Goal: Task Accomplishment & Management: Complete application form

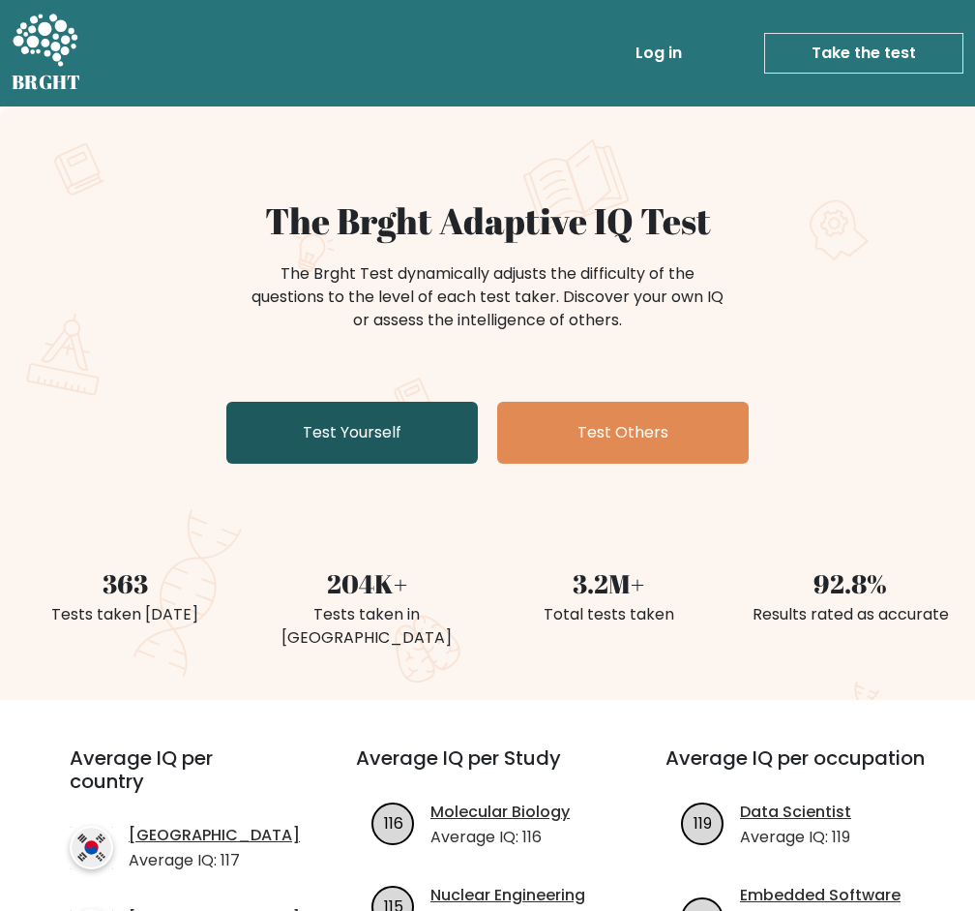
click at [463, 426] on link "Test Yourself" at bounding box center [352, 433] width 252 height 62
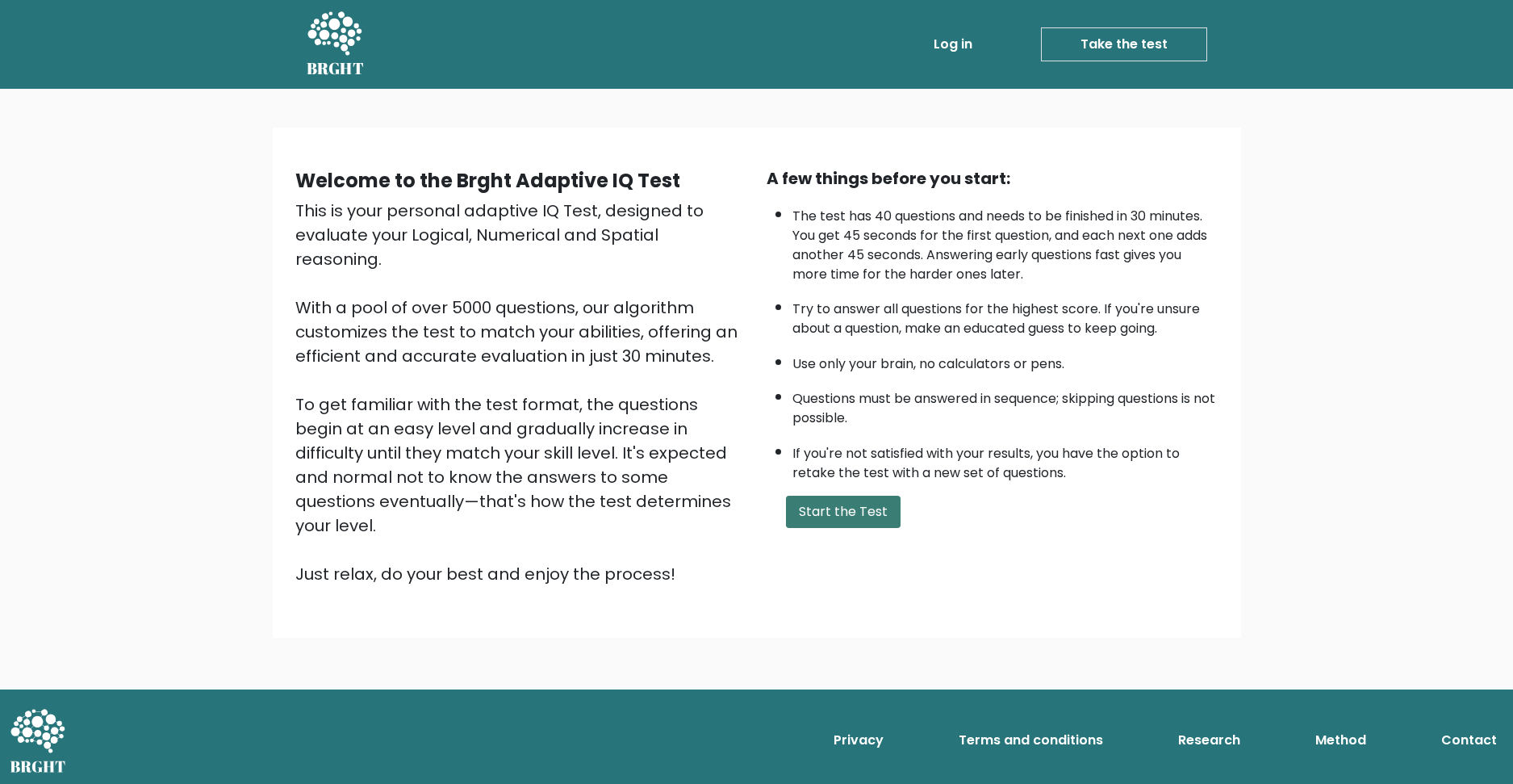
click at [812, 517] on button "Start the Test" at bounding box center [843, 511] width 114 height 33
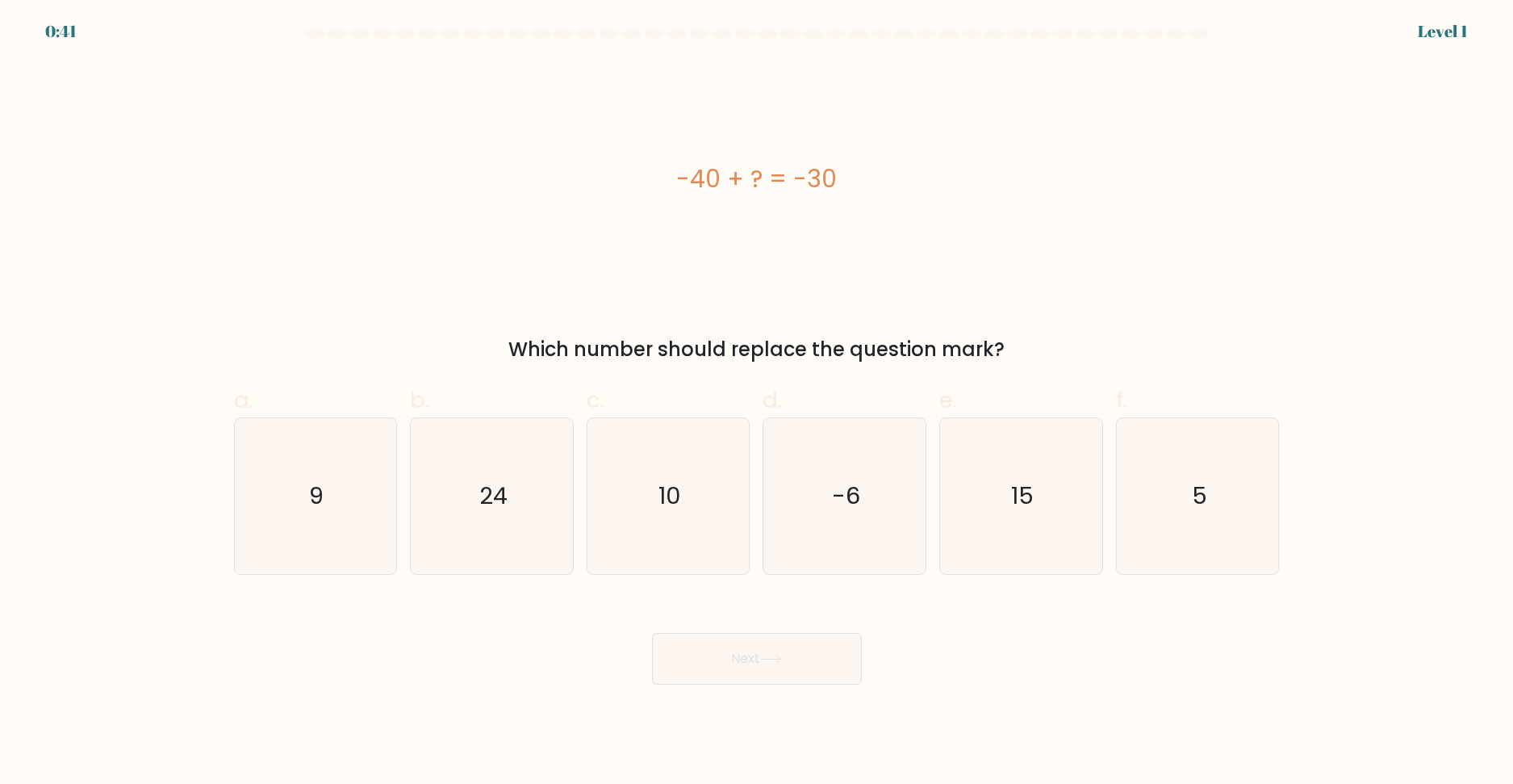
drag, startPoint x: 658, startPoint y: 172, endPoint x: 693, endPoint y: 174, distance: 35.1
click at [679, 173] on div "-40 + ? = -30" at bounding box center [757, 179] width 1046 height 37
click at [651, 499] on icon "10" at bounding box center [668, 495] width 156 height 156
click at [757, 403] on input "c. 10" at bounding box center [757, 397] width 1 height 11
radio input "true"
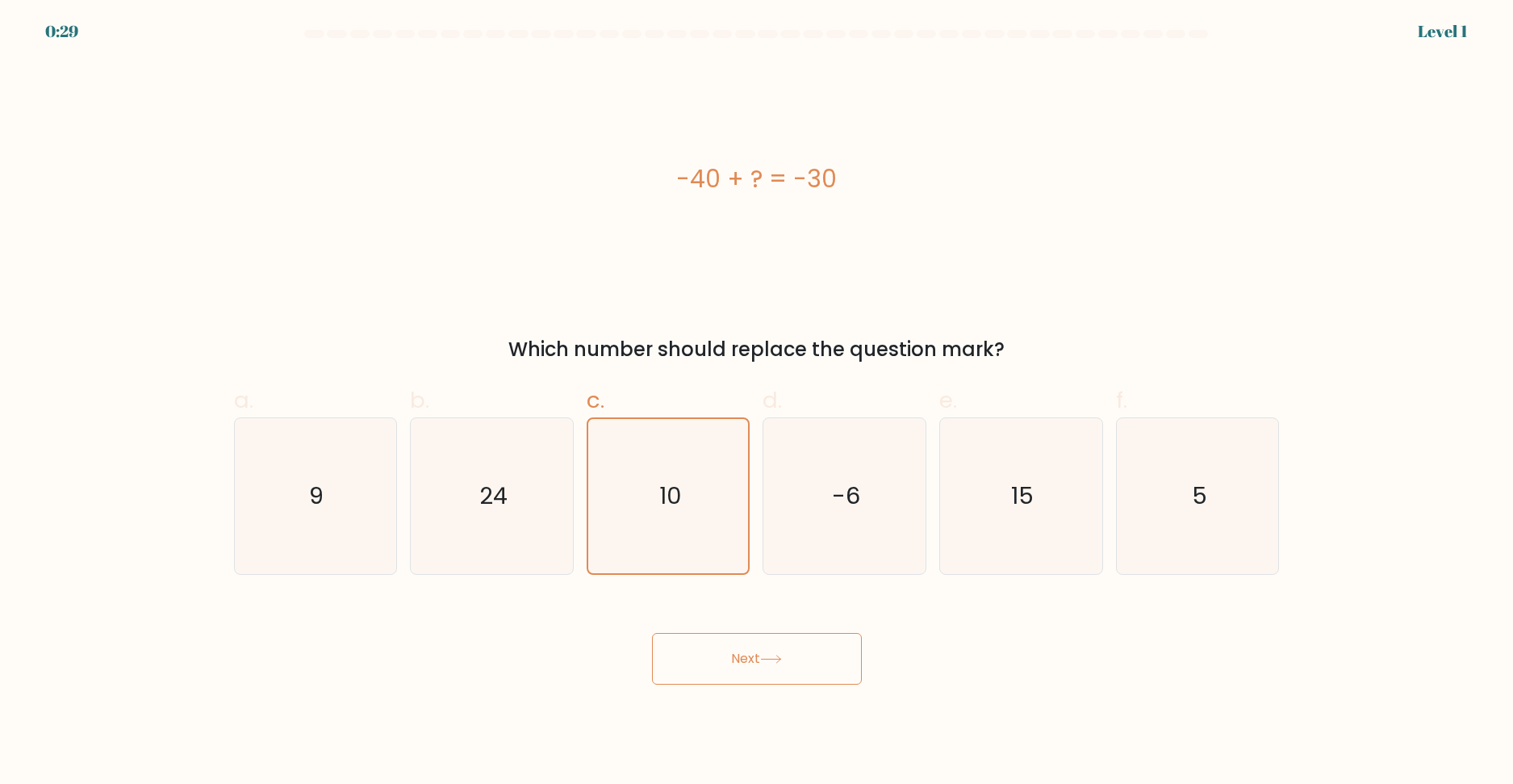
click at [697, 666] on button "Next" at bounding box center [757, 659] width 210 height 52
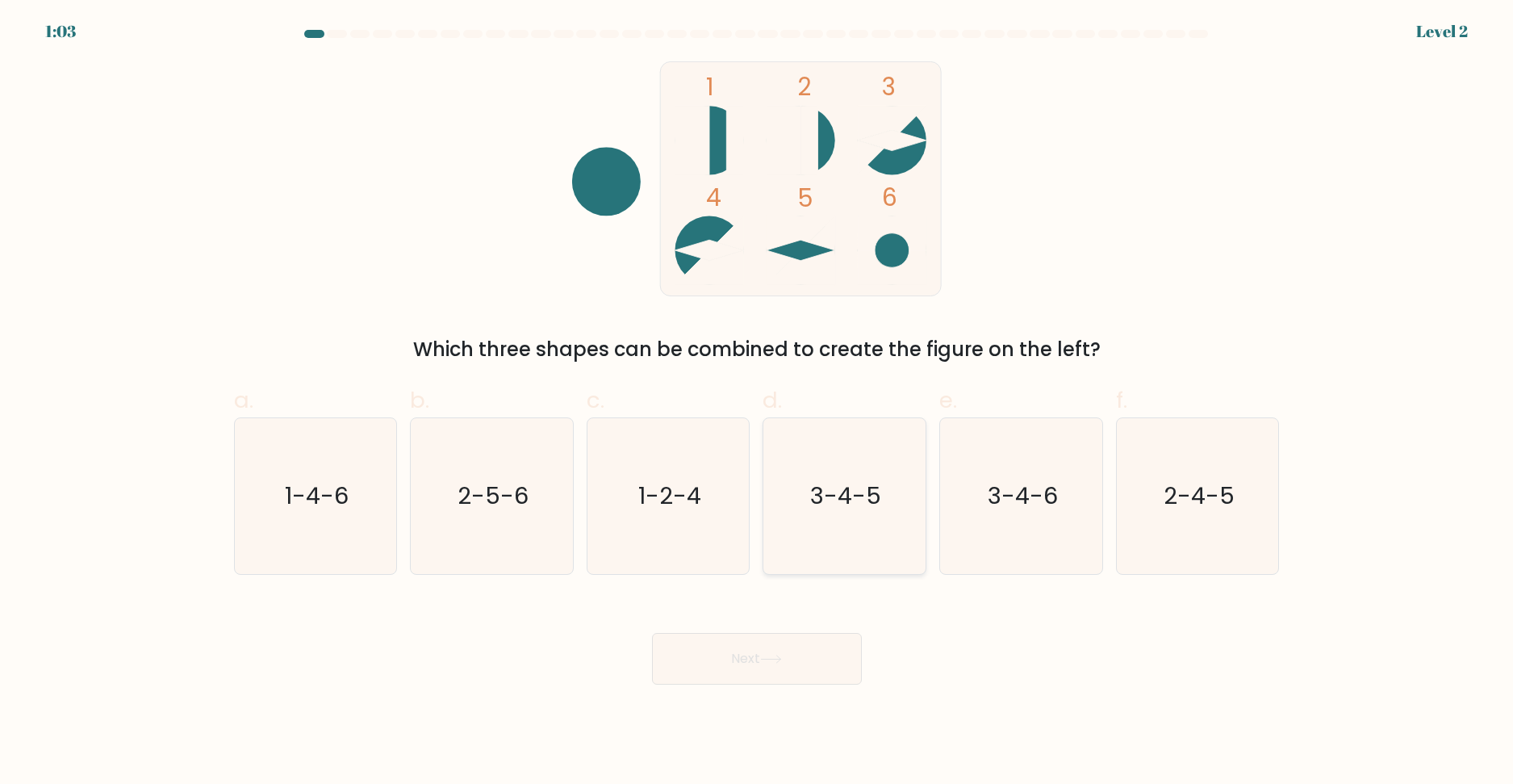
click at [828, 549] on icon "3-4-5" at bounding box center [844, 495] width 156 height 156
click at [758, 403] on input "d. 3-4-5" at bounding box center [757, 397] width 1 height 11
radio input "true"
click at [793, 660] on button "Next" at bounding box center [757, 659] width 210 height 52
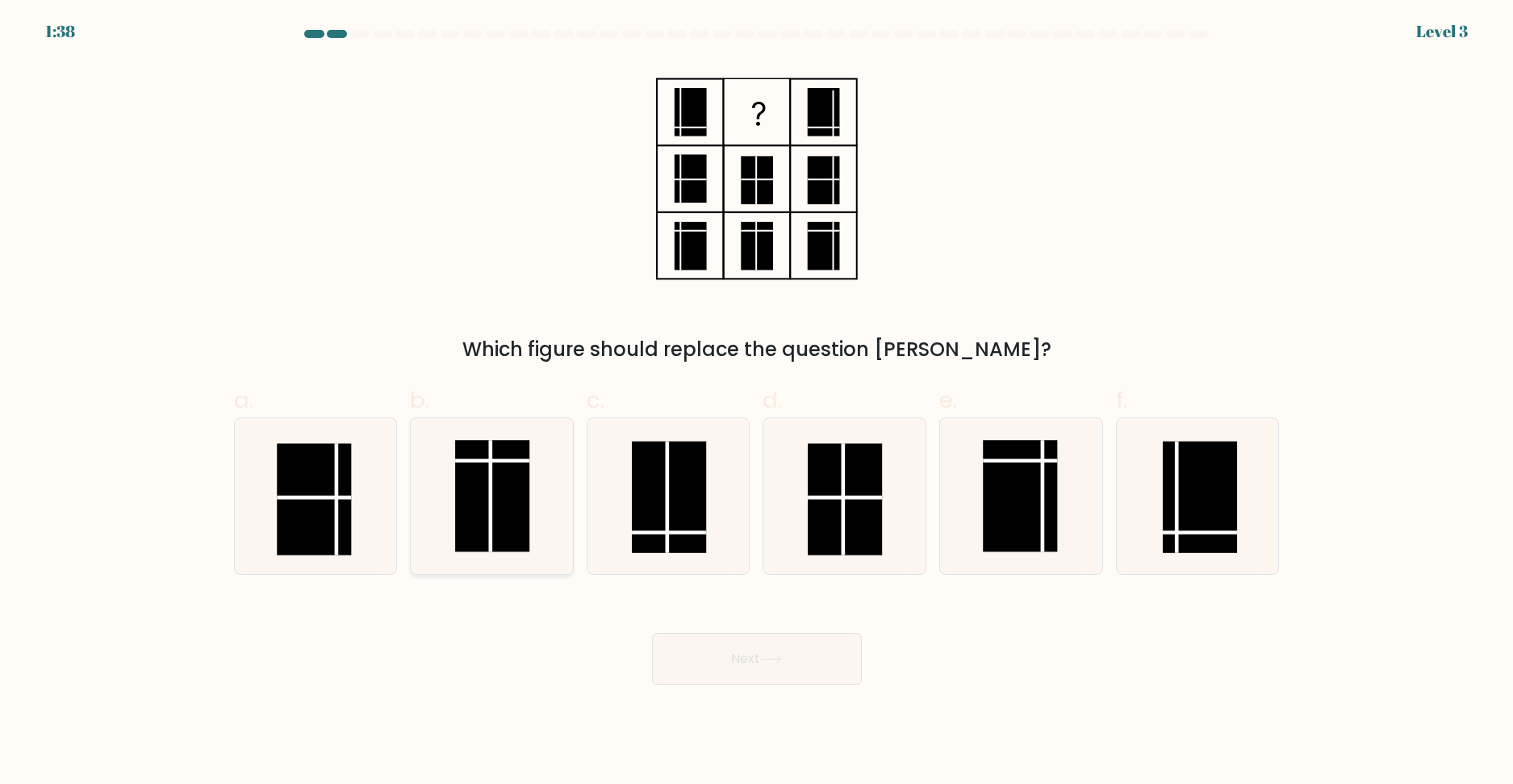
click at [490, 499] on line at bounding box center [490, 495] width 0 height 112
click at [757, 403] on input "b." at bounding box center [757, 397] width 1 height 11
radio input "true"
click at [750, 700] on body "1:38 Level 3" at bounding box center [756, 392] width 1513 height 784
click at [770, 665] on button "Next" at bounding box center [757, 659] width 210 height 52
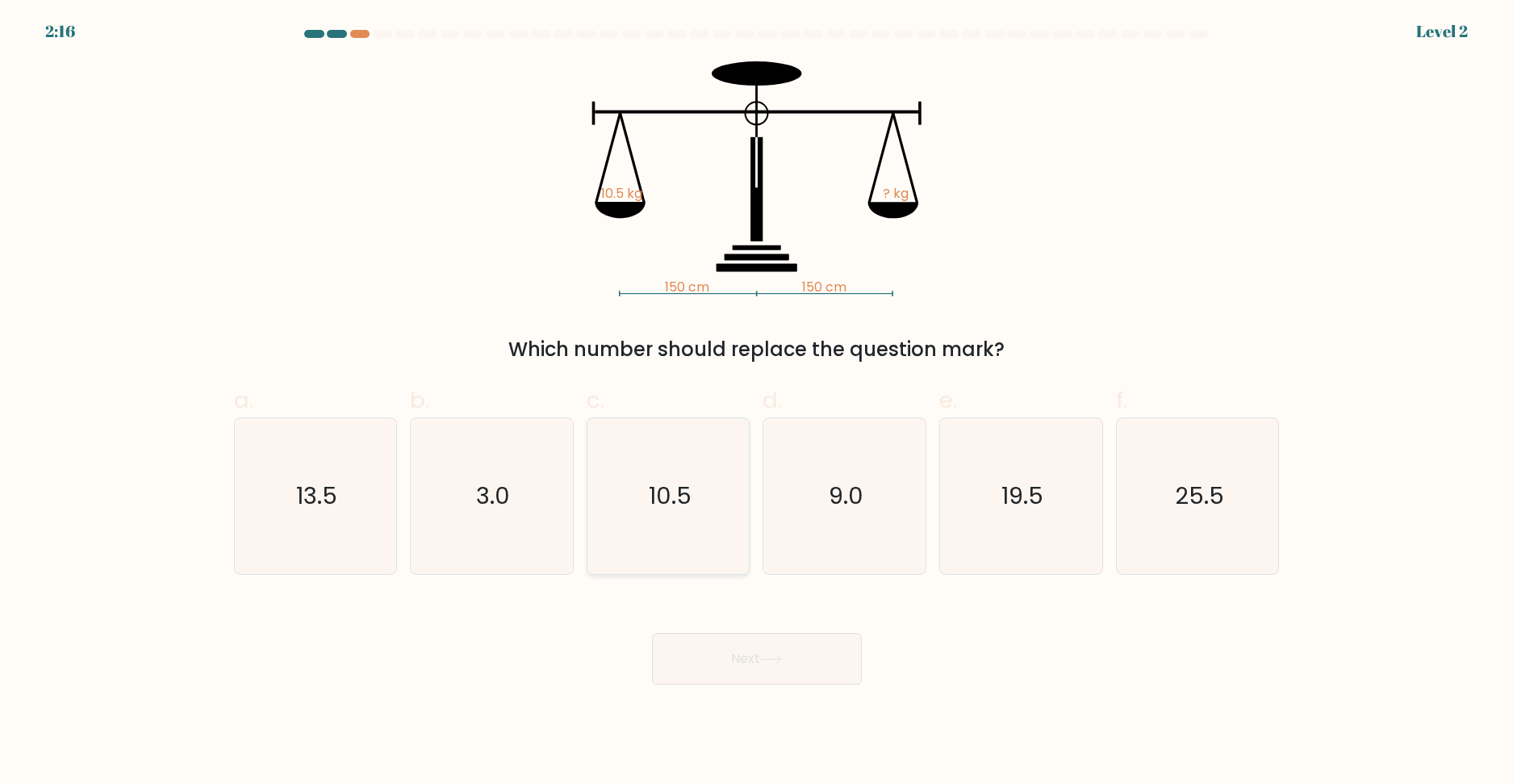
click at [681, 519] on icon "10.5" at bounding box center [668, 495] width 156 height 156
click at [757, 403] on input "c. 10.5" at bounding box center [757, 397] width 1 height 11
radio input "true"
click at [759, 685] on body "2:15 Level 2" at bounding box center [756, 392] width 1513 height 784
click at [752, 671] on button "Next" at bounding box center [757, 659] width 210 height 52
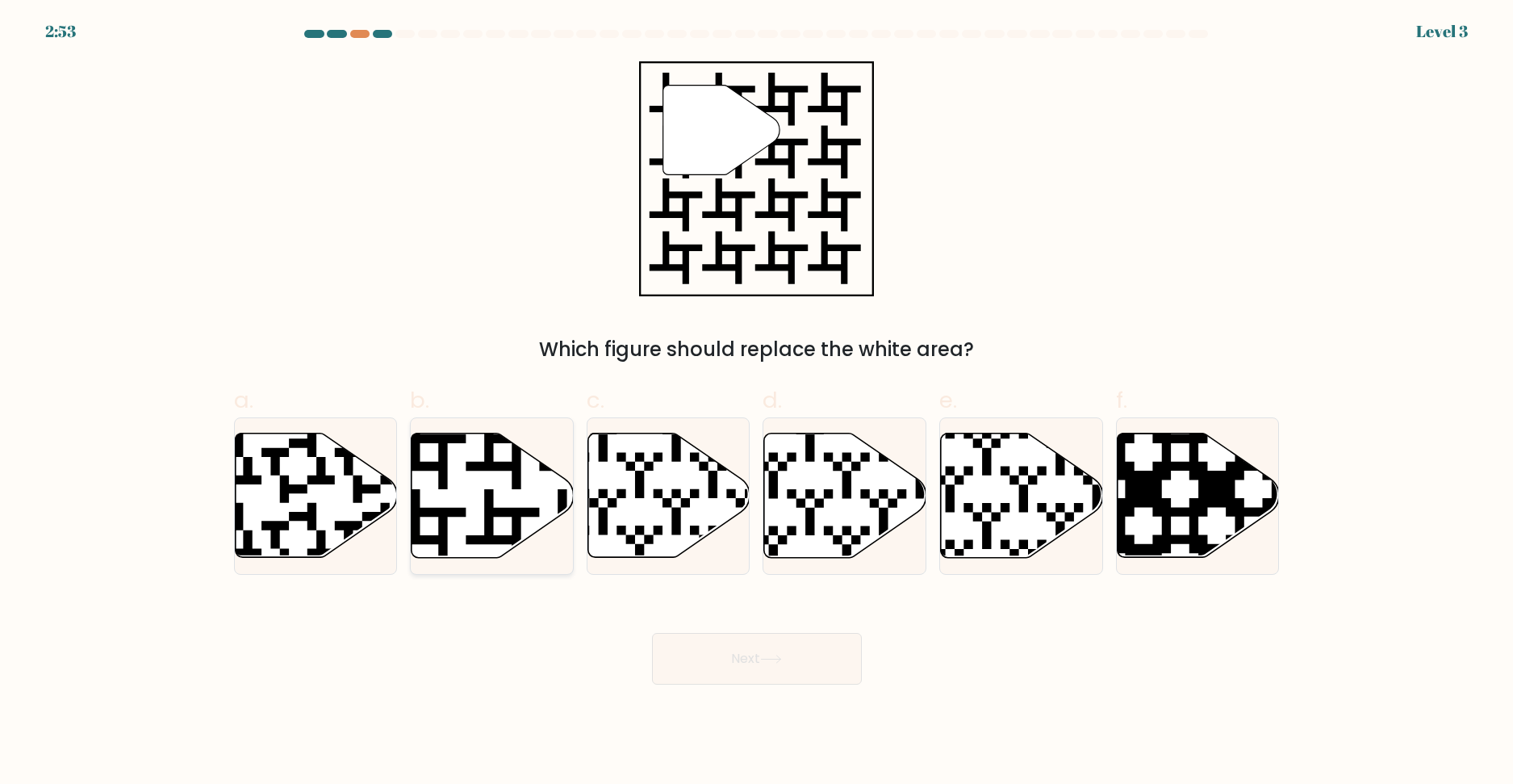
click at [519, 491] on icon at bounding box center [493, 495] width 163 height 124
click at [757, 403] on input "b." at bounding box center [757, 397] width 1 height 11
radio input "true"
click at [744, 700] on body "2:53 Level 3" at bounding box center [756, 392] width 1513 height 784
click at [744, 672] on button "Next" at bounding box center [757, 659] width 210 height 52
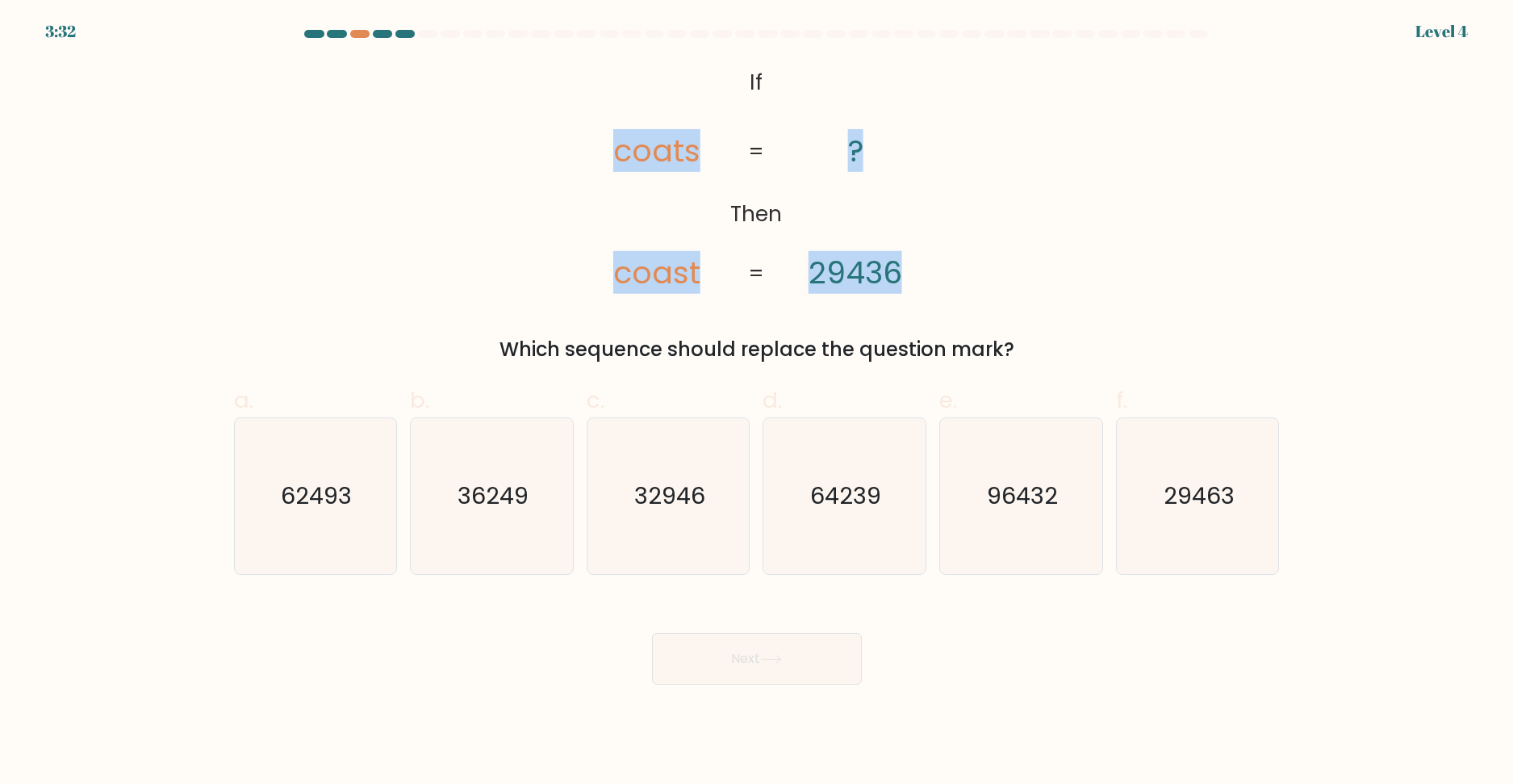
drag, startPoint x: 613, startPoint y: 140, endPoint x: 938, endPoint y: 256, distance: 345.1
click at [938, 256] on icon "@import url('https://fonts.googleapis.com/css?family=Abril+Fatface:400,100,100i…" at bounding box center [756, 179] width 382 height 235
drag, startPoint x: 565, startPoint y: 63, endPoint x: 586, endPoint y: 73, distance: 23.3
click at [565, 63] on div "@import url('https://fonts.googleapis.com/css?family=Abril+Fatface:400,100,100i…" at bounding box center [756, 213] width 1065 height 303
drag, startPoint x: 711, startPoint y: 73, endPoint x: 957, endPoint y: 248, distance: 301.9
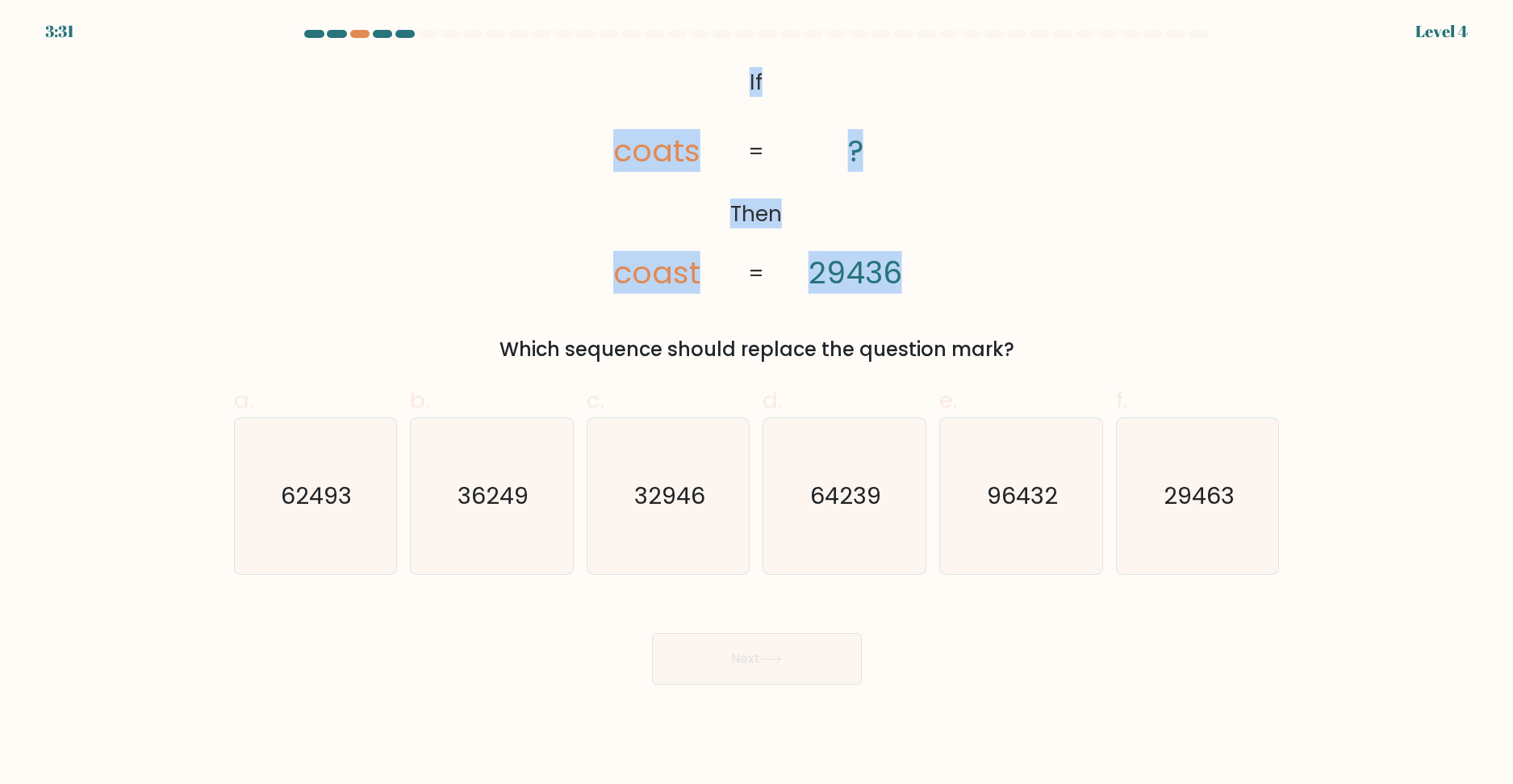
click at [958, 250] on div "@import url('https://fonts.googleapis.com/css?family=Abril+Fatface:400,100,100i…" at bounding box center [756, 213] width 1065 height 303
copy icon "If Then coats coast ? 29436"
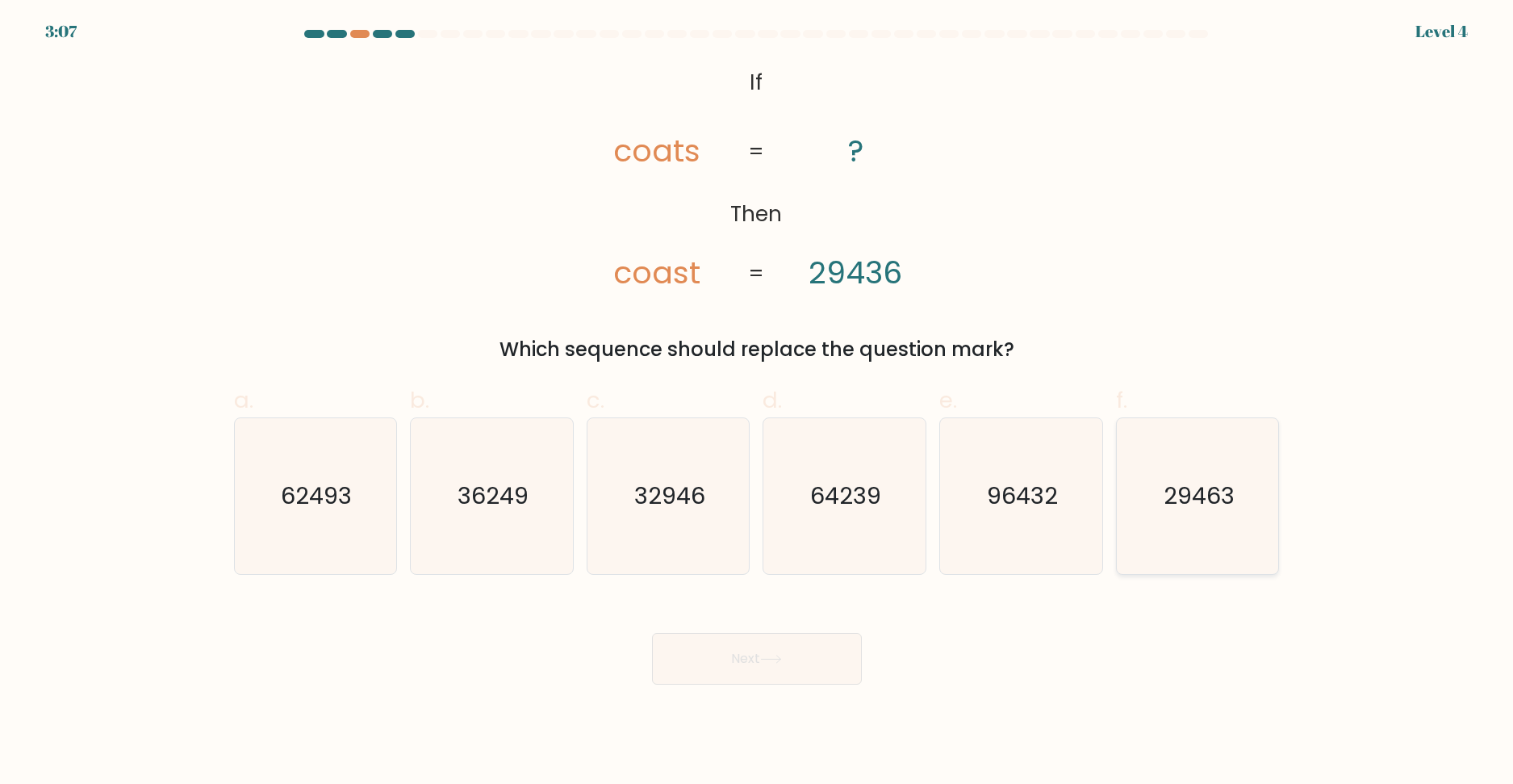
click at [1248, 485] on icon "29463" at bounding box center [1198, 495] width 156 height 156
click at [758, 403] on input "f. 29463" at bounding box center [757, 397] width 1 height 11
radio input "true"
click at [821, 686] on body "3:06 Level 4 If" at bounding box center [756, 392] width 1513 height 784
click at [780, 670] on button "Next" at bounding box center [757, 659] width 210 height 52
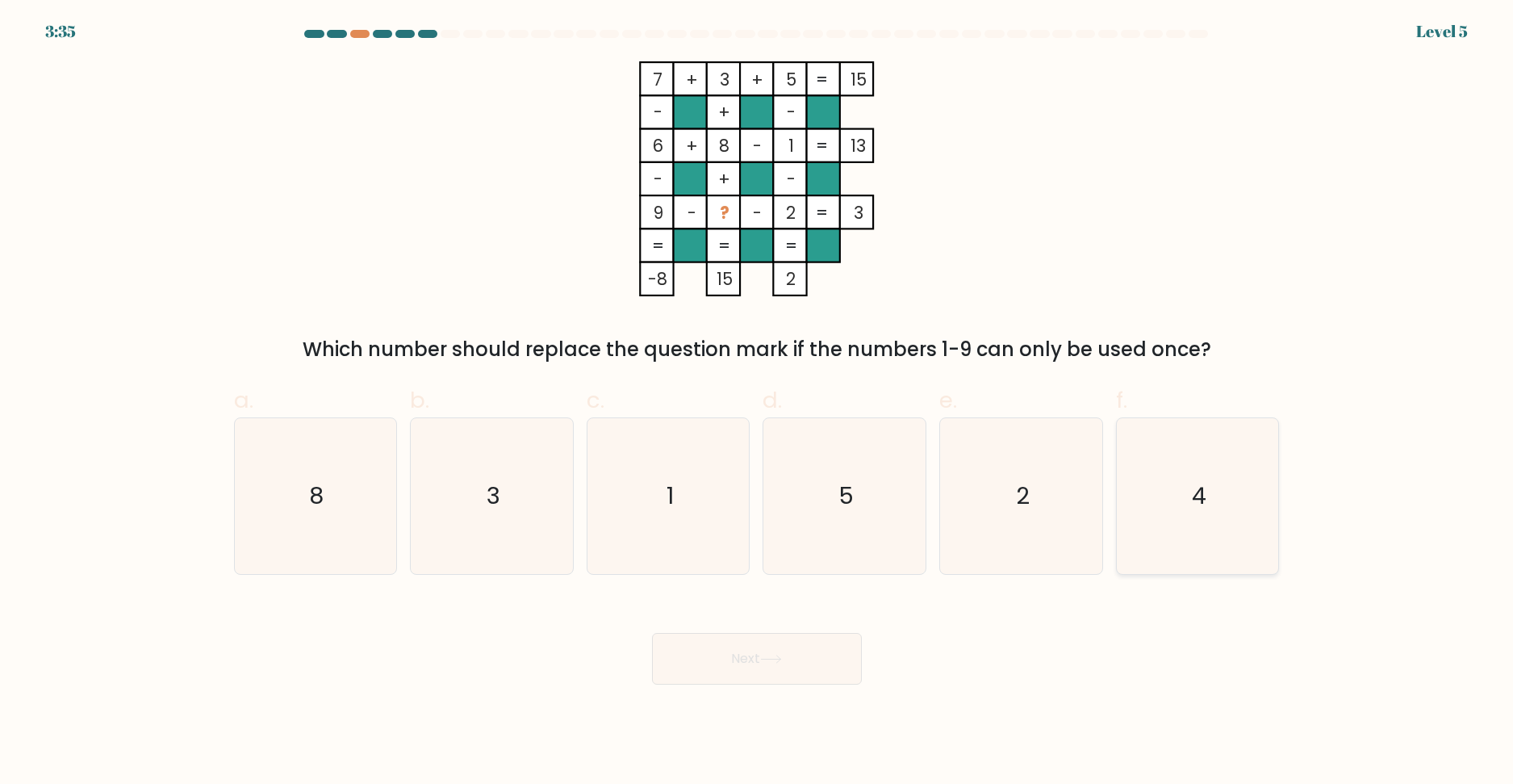
click at [1255, 525] on icon "4" at bounding box center [1198, 495] width 156 height 156
click at [758, 403] on input "f. 4" at bounding box center [757, 397] width 1 height 11
radio input "true"
click at [744, 664] on button "Next" at bounding box center [757, 659] width 210 height 52
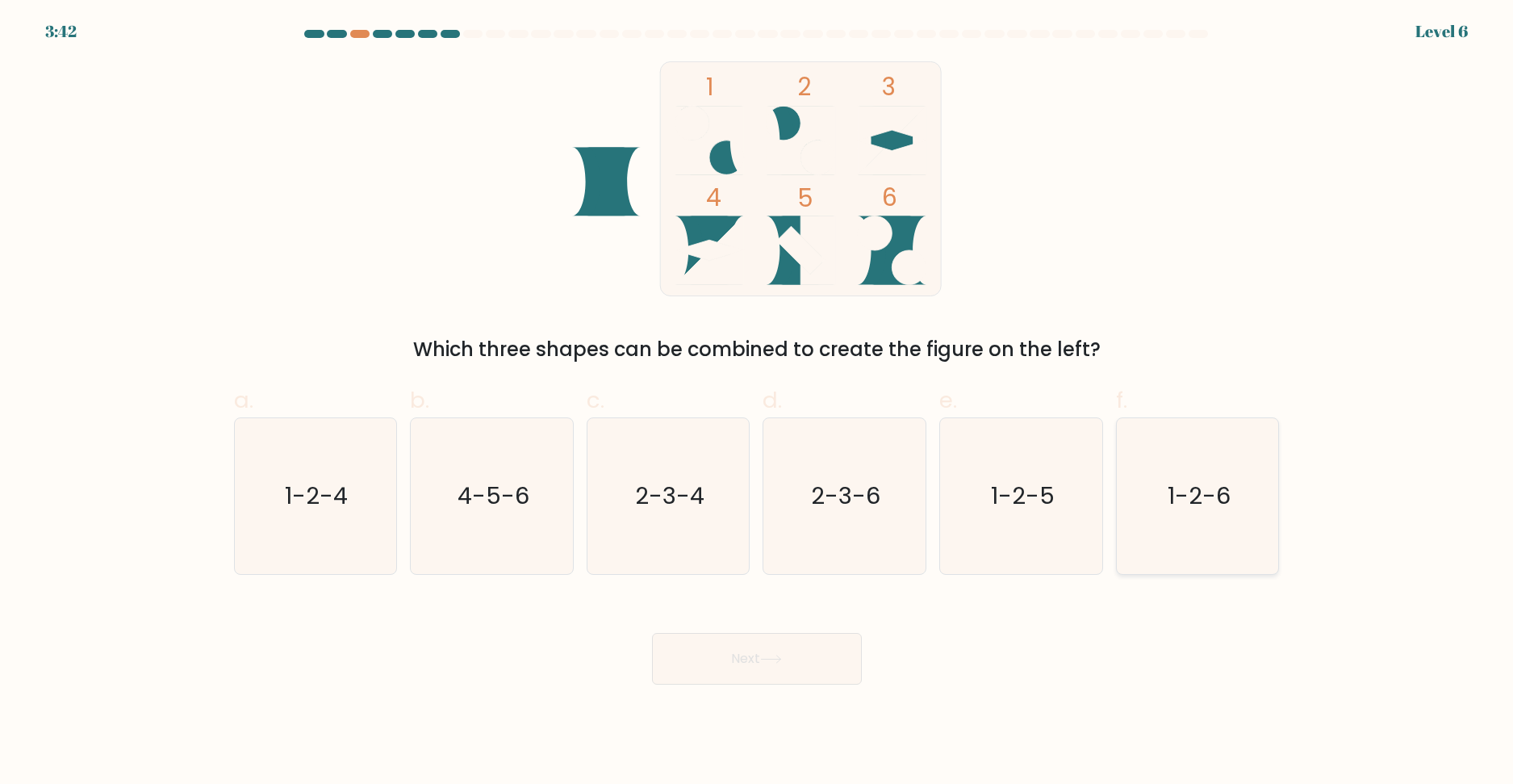
click at [1210, 485] on text "1-2-6" at bounding box center [1199, 495] width 63 height 33
click at [758, 403] on input "f. 1-2-6" at bounding box center [757, 397] width 1 height 11
radio input "true"
click at [768, 653] on button "Next" at bounding box center [757, 659] width 210 height 52
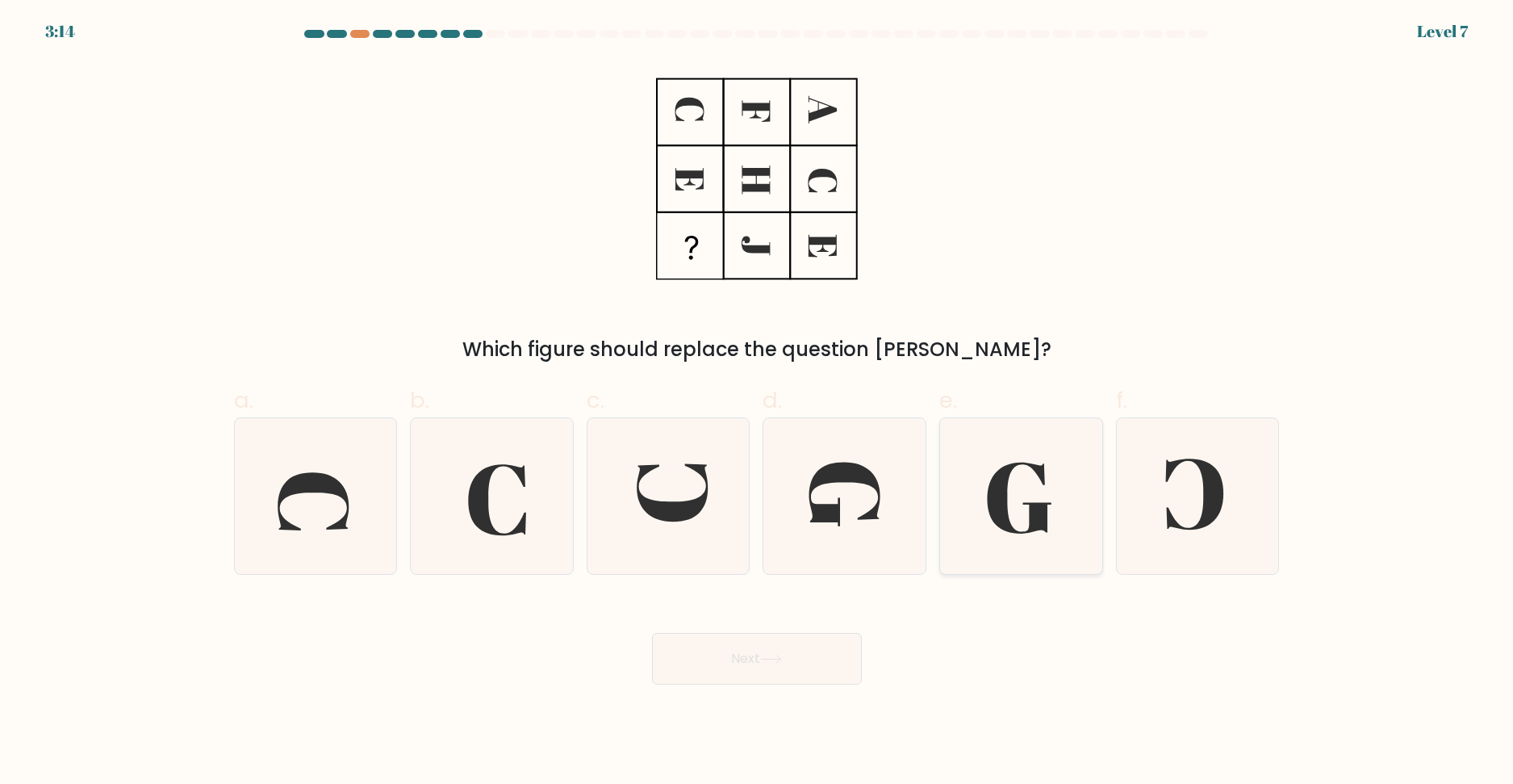
click at [972, 485] on icon at bounding box center [1021, 495] width 156 height 156
click at [758, 403] on input "e." at bounding box center [757, 397] width 1 height 11
radio input "true"
click at [768, 685] on body "3:10 Level 7" at bounding box center [756, 392] width 1513 height 784
click at [770, 663] on button "Next" at bounding box center [757, 659] width 210 height 52
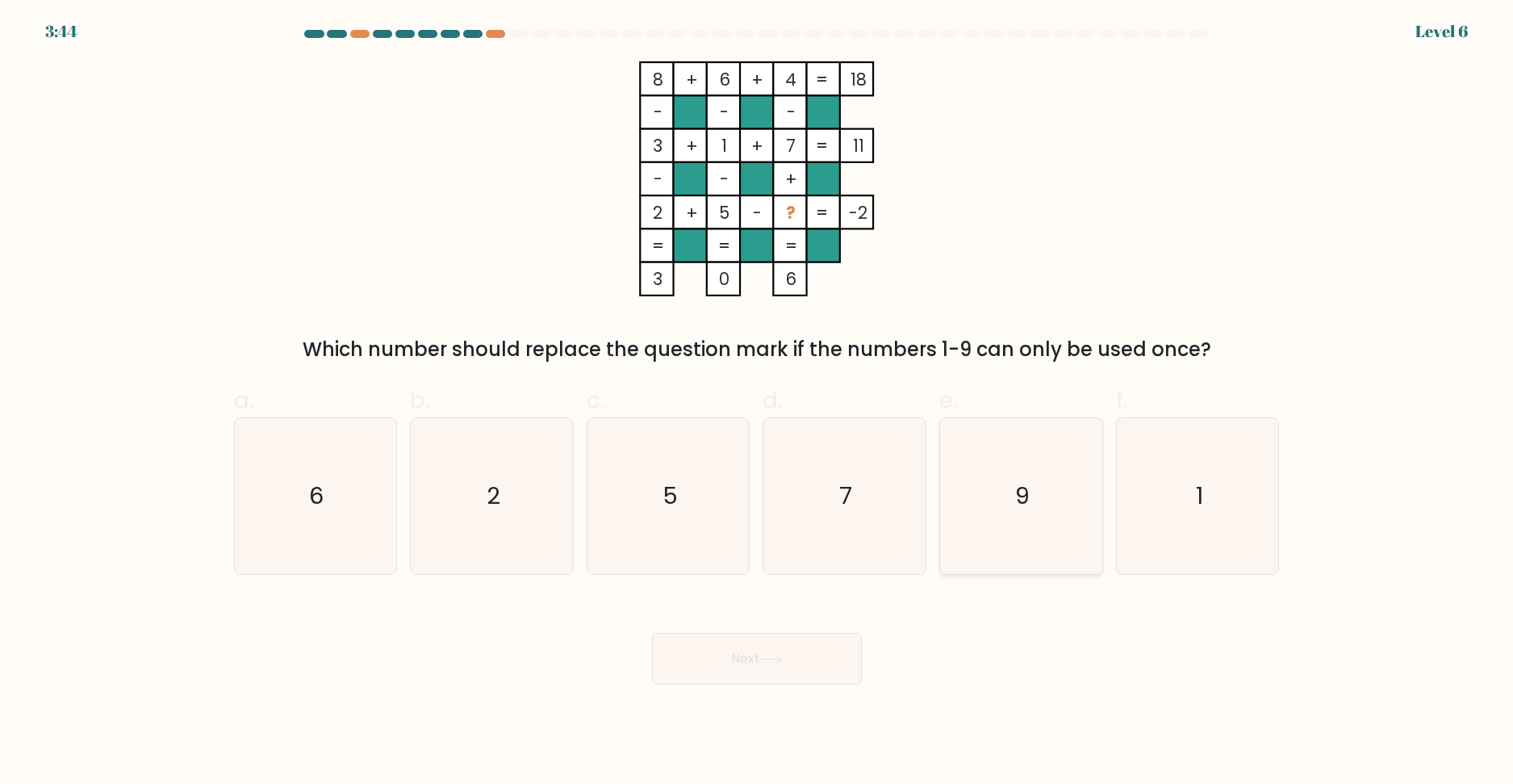
click at [1056, 484] on icon "9" at bounding box center [1021, 495] width 156 height 156
click at [758, 403] on input "e. 9" at bounding box center [757, 397] width 1 height 11
radio input "true"
drag, startPoint x: 726, startPoint y: 680, endPoint x: 1153, endPoint y: 681, distance: 427.0
click at [1153, 681] on div "Next" at bounding box center [756, 639] width 1065 height 90
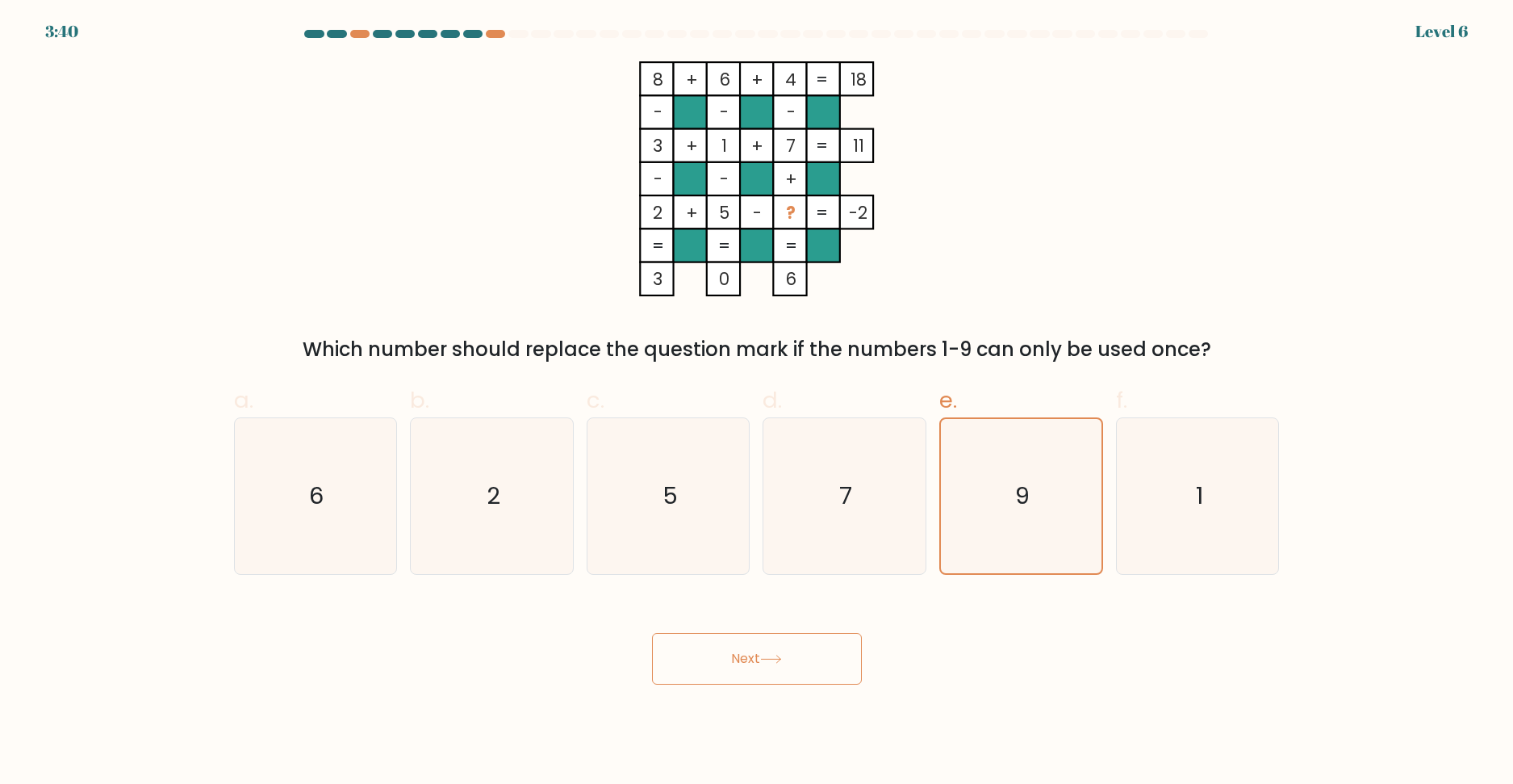
click at [825, 672] on button "Next" at bounding box center [757, 659] width 210 height 52
click at [772, 667] on button "Next" at bounding box center [757, 659] width 210 height 52
click at [766, 646] on button "Next" at bounding box center [757, 659] width 210 height 52
click at [908, 355] on div "Which number should replace the question mark if the numbers 1-9 can only be us…" at bounding box center [756, 349] width 1027 height 29
click at [882, 493] on icon "7" at bounding box center [844, 495] width 156 height 156
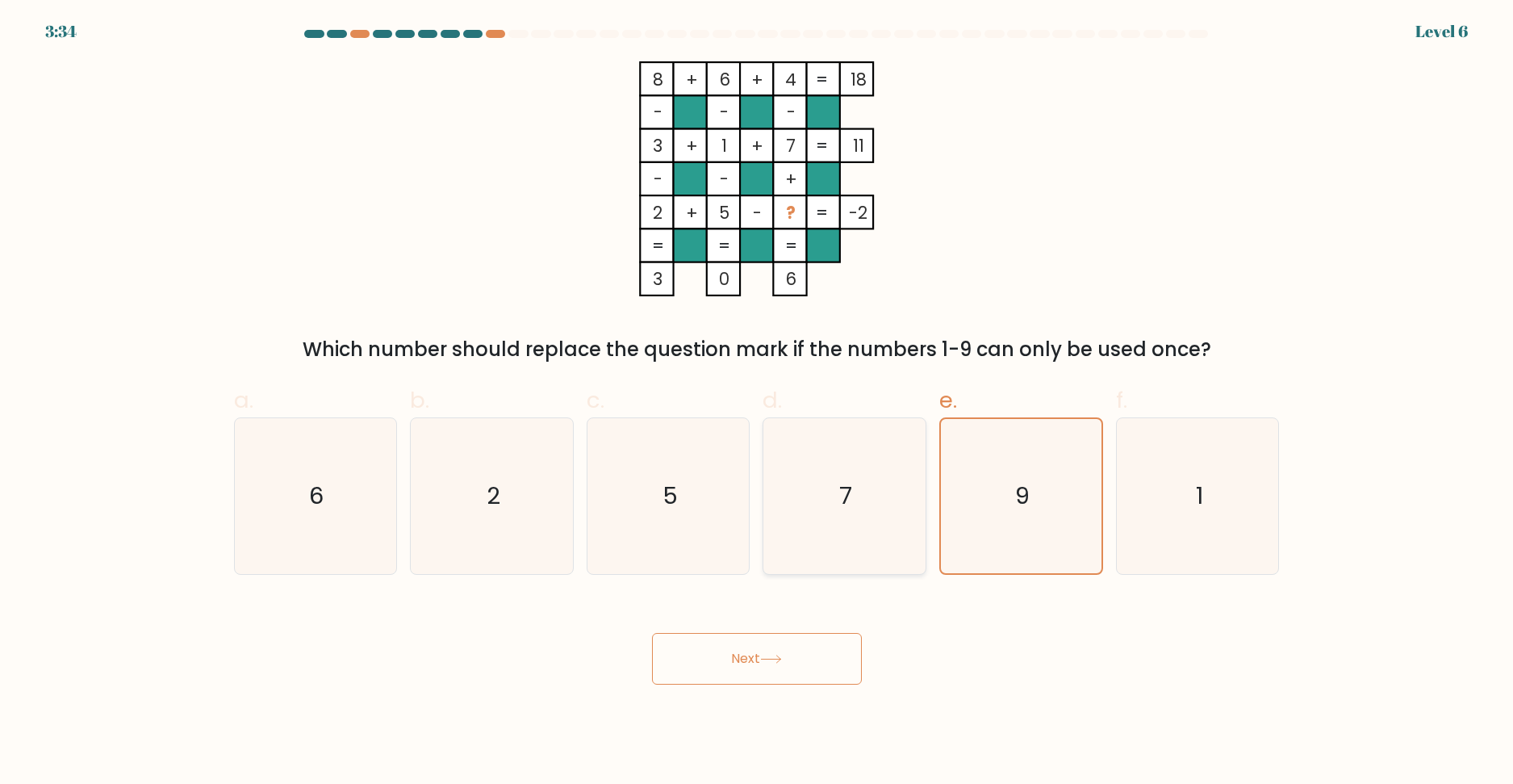
click at [758, 403] on input "d. 7" at bounding box center [757, 397] width 1 height 11
radio input "true"
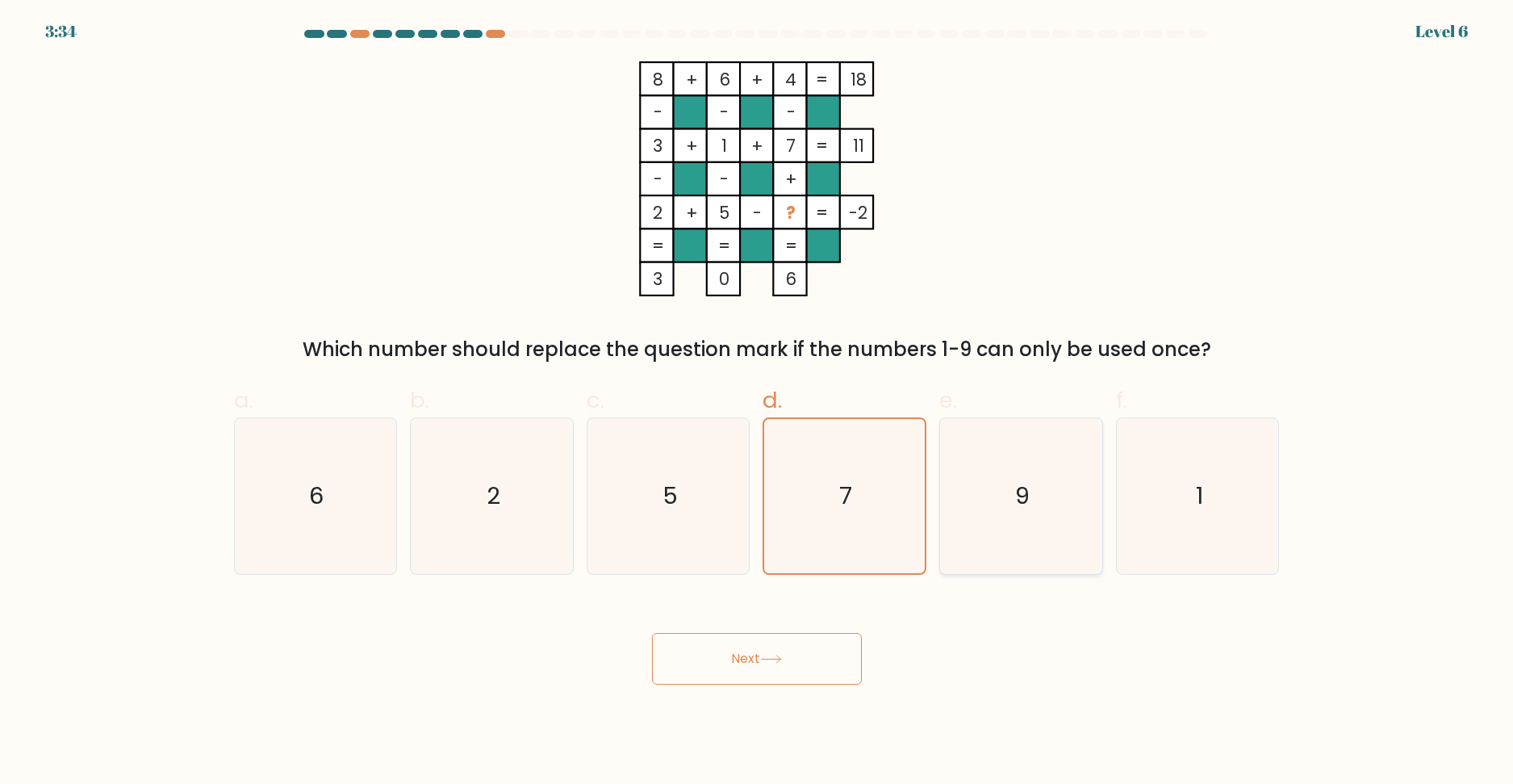
click at [968, 494] on icon "9" at bounding box center [1021, 495] width 156 height 156
click at [758, 403] on input "e. 9" at bounding box center [757, 397] width 1 height 11
radio input "true"
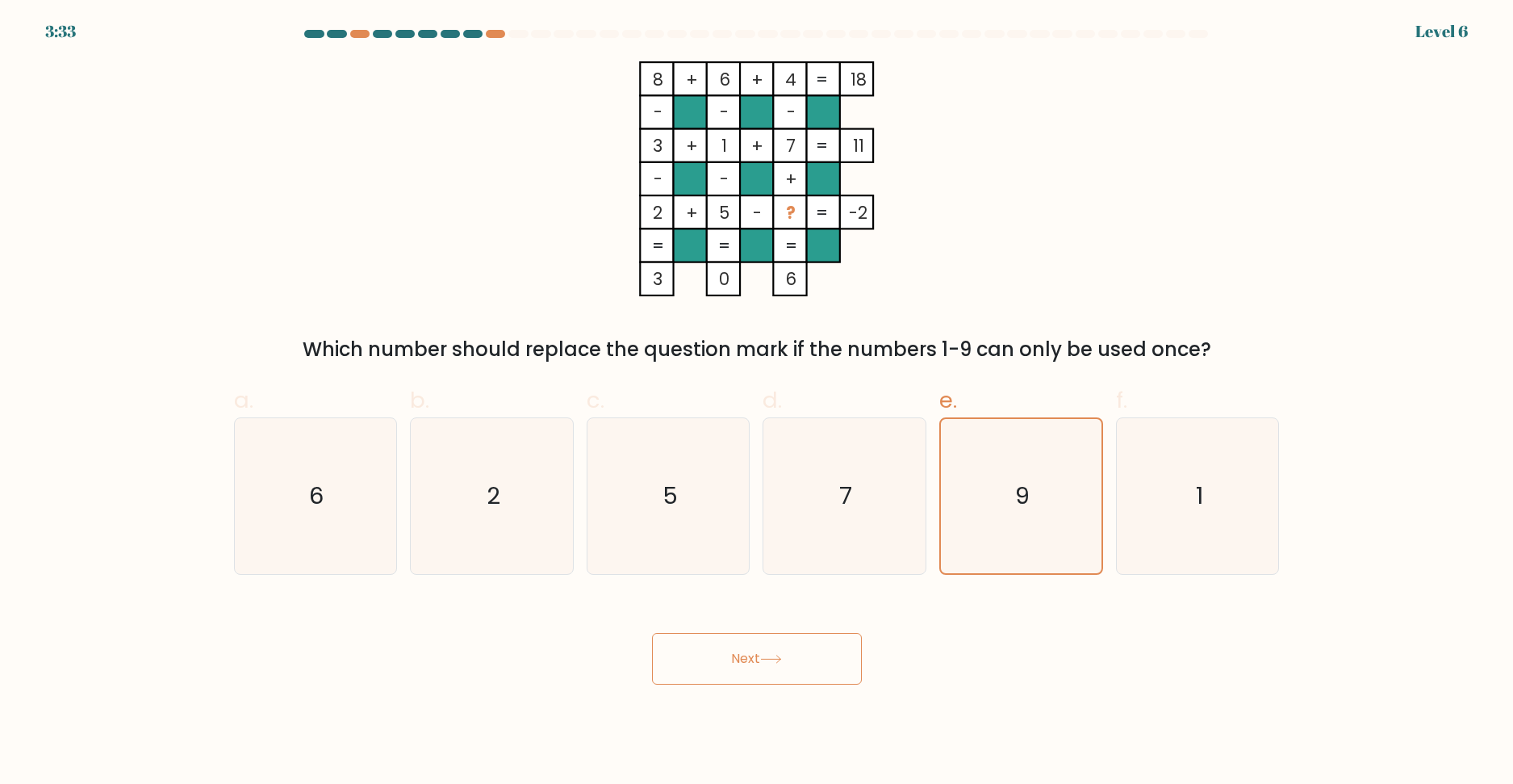
click at [803, 646] on button "Next" at bounding box center [757, 659] width 210 height 52
click at [830, 498] on icon "7" at bounding box center [844, 495] width 156 height 156
click at [758, 403] on input "d. 7" at bounding box center [757, 397] width 1 height 11
radio input "true"
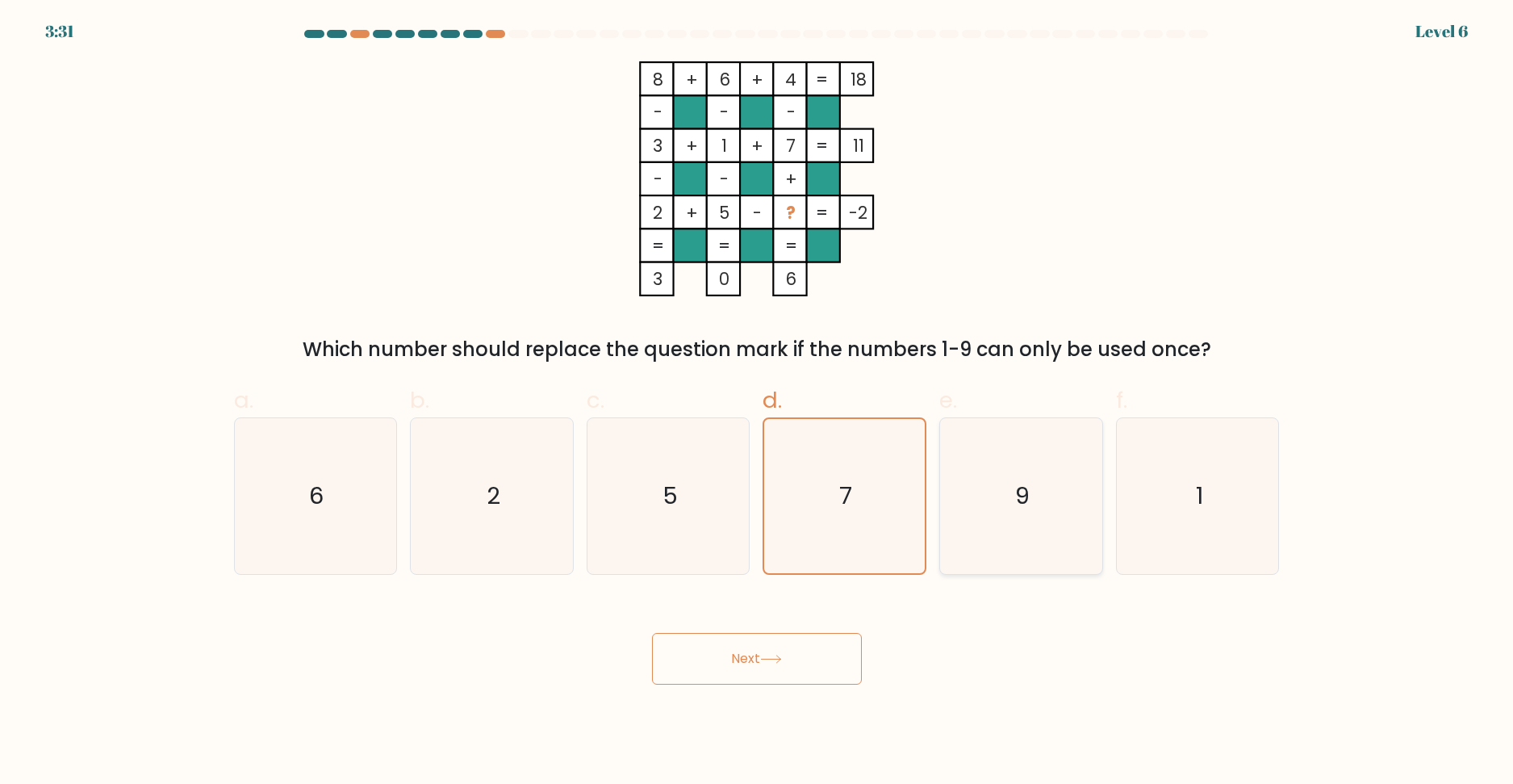
click at [973, 498] on icon "9" at bounding box center [1021, 495] width 156 height 156
click at [758, 403] on input "e. 9" at bounding box center [757, 397] width 1 height 11
radio input "true"
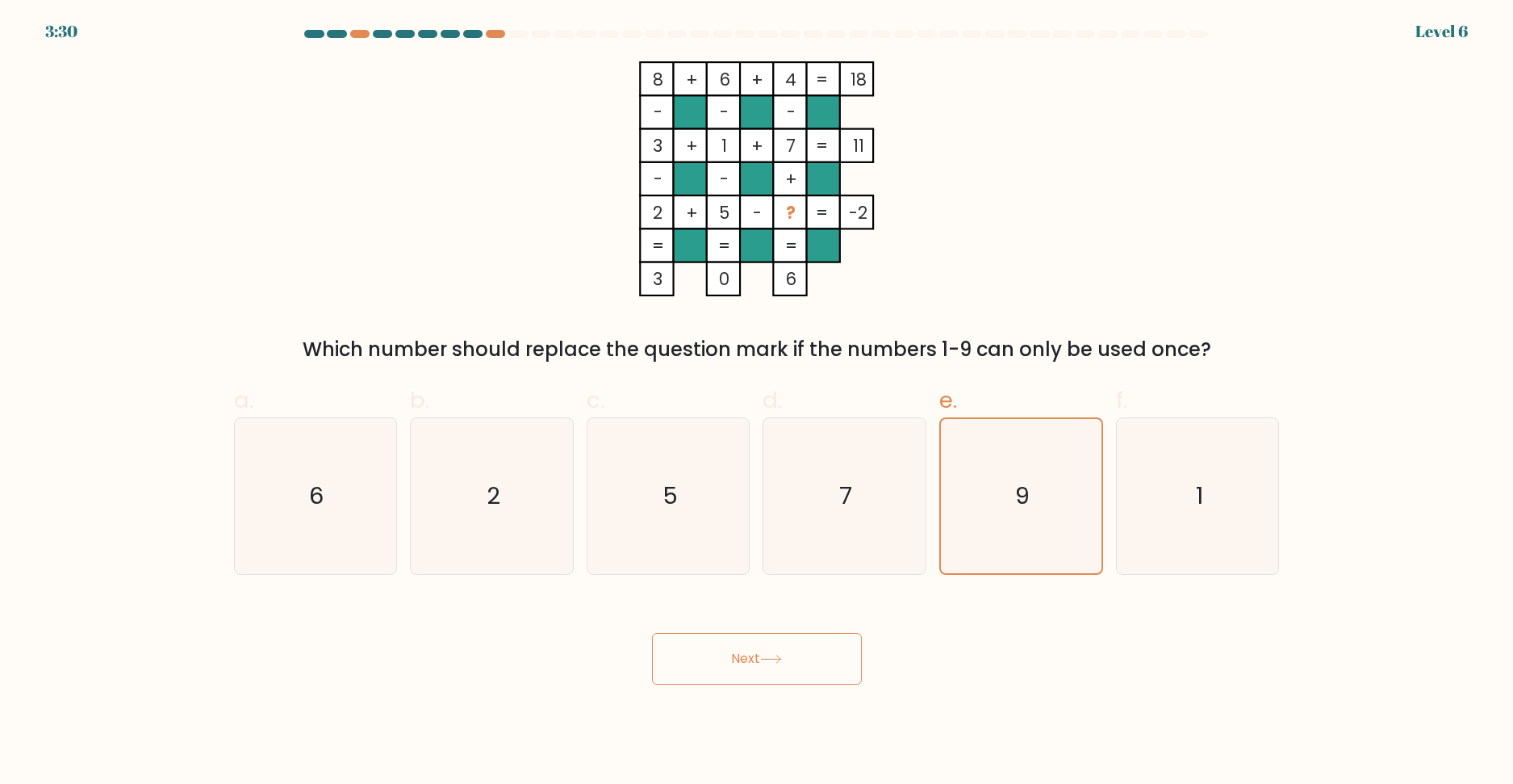
click at [812, 662] on button "Next" at bounding box center [757, 659] width 210 height 52
click at [512, 505] on icon "2" at bounding box center [491, 495] width 156 height 156
click at [757, 403] on input "b. 2" at bounding box center [757, 397] width 1 height 11
radio input "true"
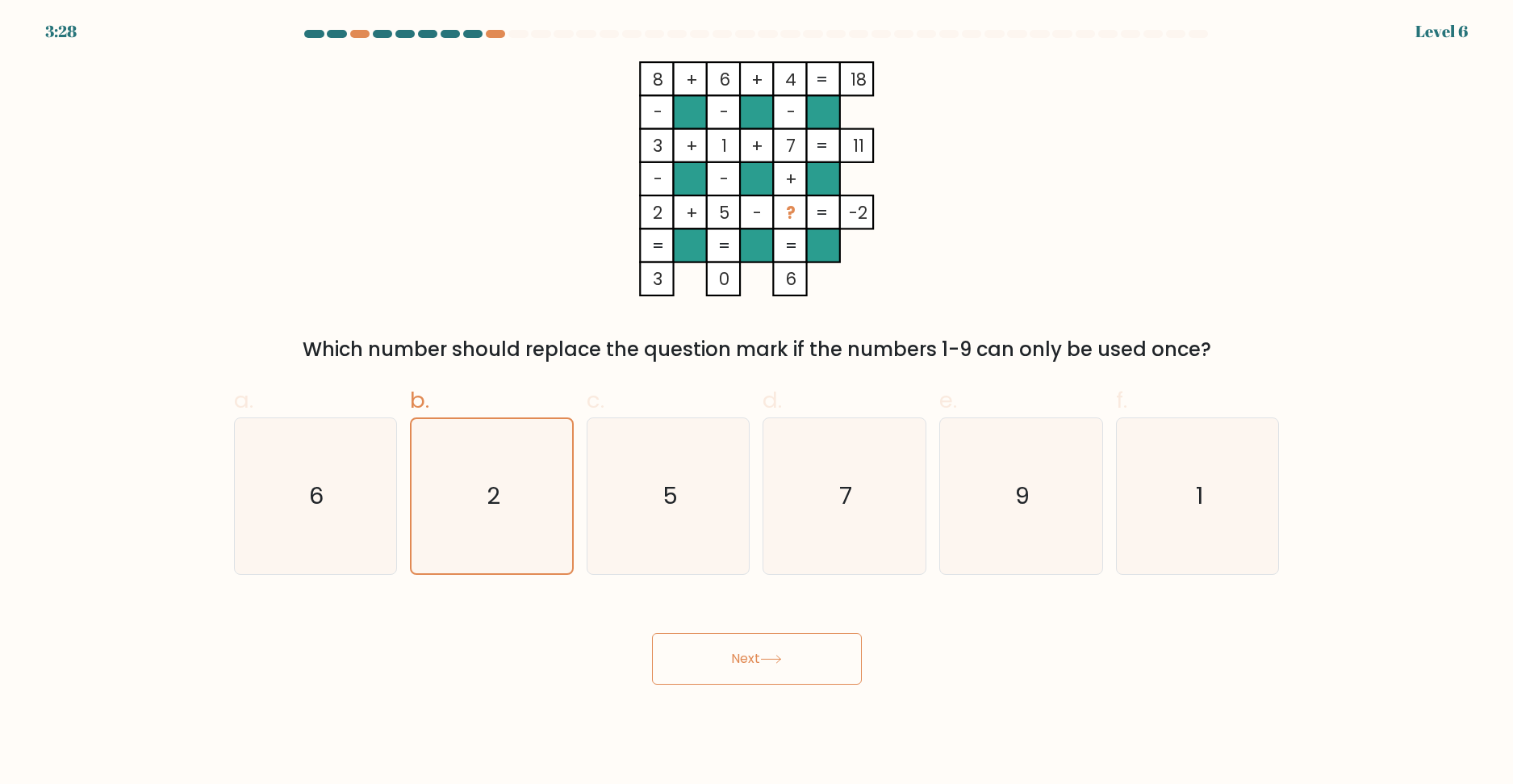
click at [725, 646] on button "Next" at bounding box center [757, 659] width 210 height 52
click at [681, 503] on icon "5" at bounding box center [668, 495] width 156 height 156
click at [757, 403] on input "c. 5" at bounding box center [757, 397] width 1 height 11
radio input "true"
click at [735, 663] on button "Next" at bounding box center [757, 659] width 210 height 52
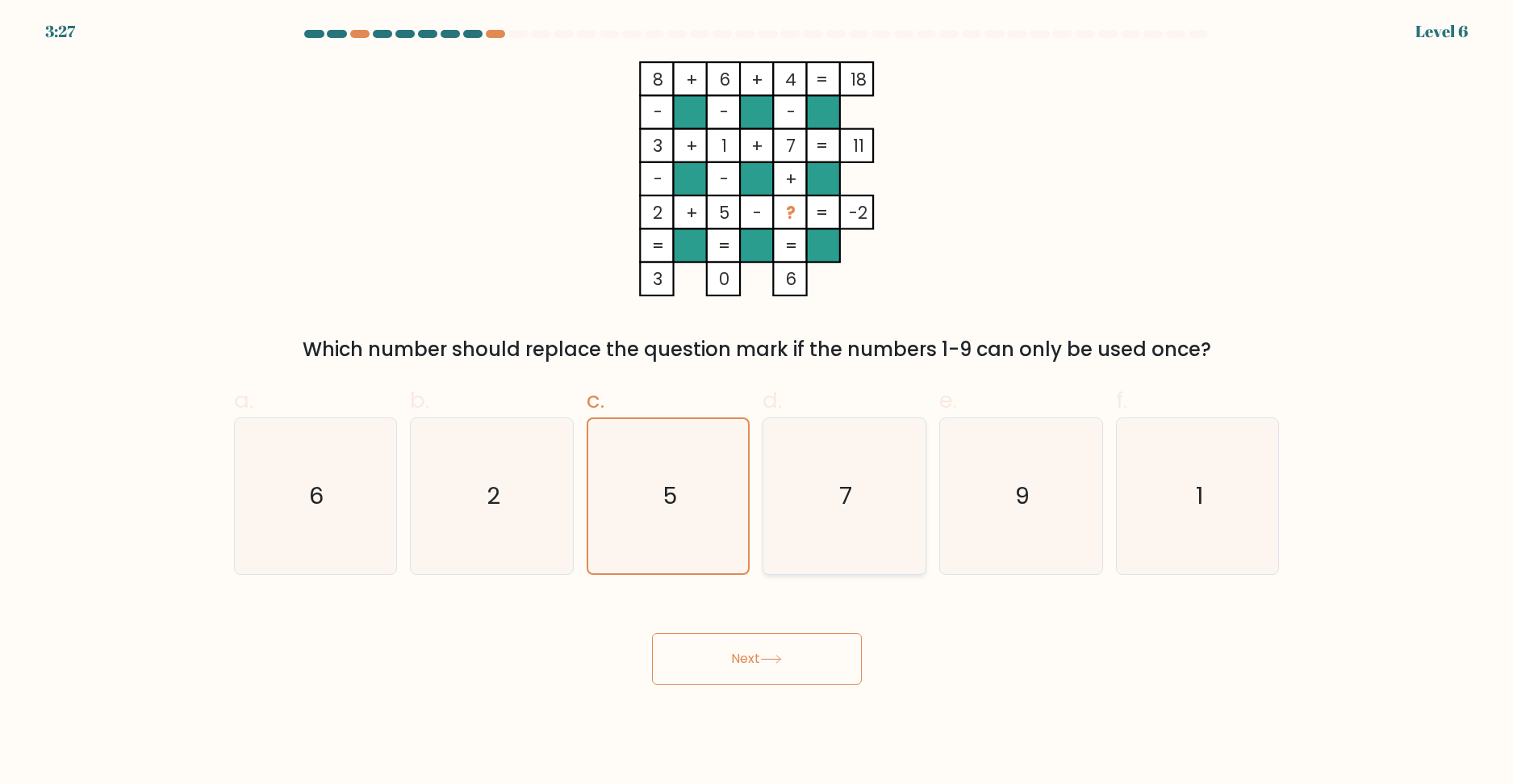
click at [841, 482] on text "7" at bounding box center [846, 495] width 13 height 33
click at [758, 403] on input "d. 7" at bounding box center [757, 397] width 1 height 11
radio input "true"
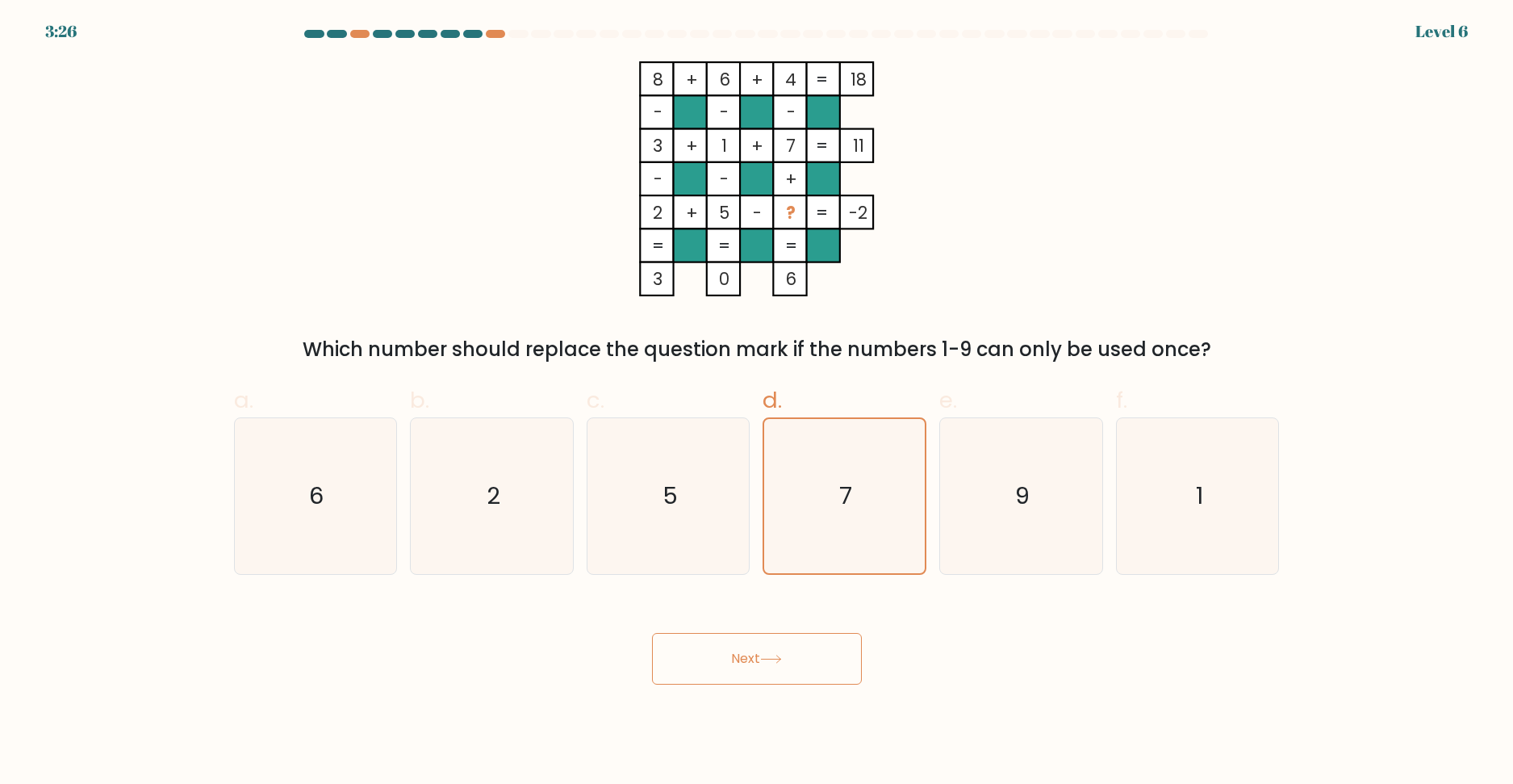
click at [800, 647] on button "Next" at bounding box center [757, 659] width 210 height 52
click at [1116, 480] on div "1" at bounding box center [1198, 495] width 163 height 158
click at [758, 403] on input "f. 1" at bounding box center [757, 397] width 1 height 11
radio input "true"
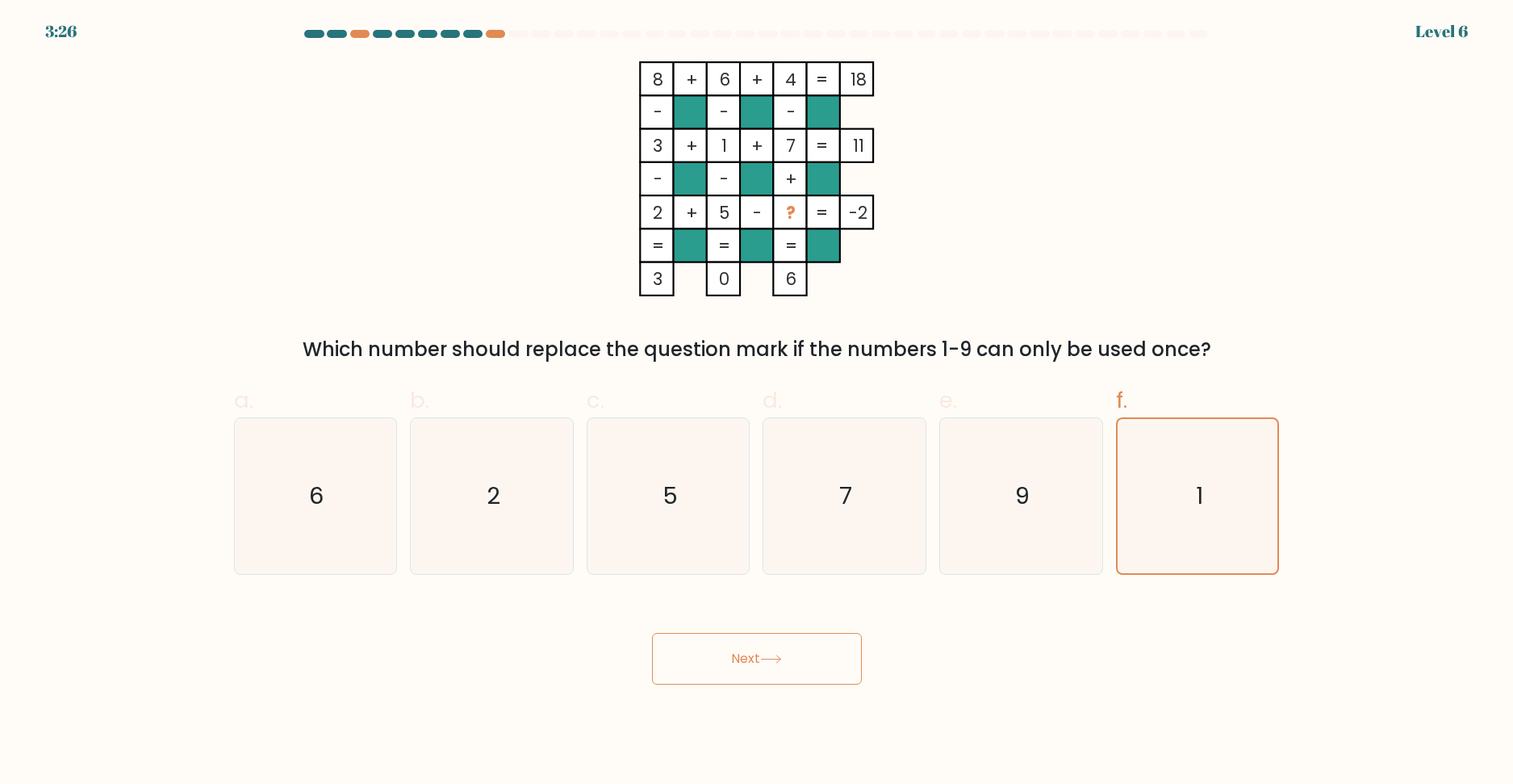
click at [849, 686] on body "3:26 Level 6" at bounding box center [756, 392] width 1513 height 784
click at [829, 662] on button "Next" at bounding box center [757, 659] width 210 height 52
click at [395, 470] on div "6" at bounding box center [316, 495] width 163 height 158
click at [757, 403] on input "a. 6" at bounding box center [757, 397] width 1 height 11
radio input "true"
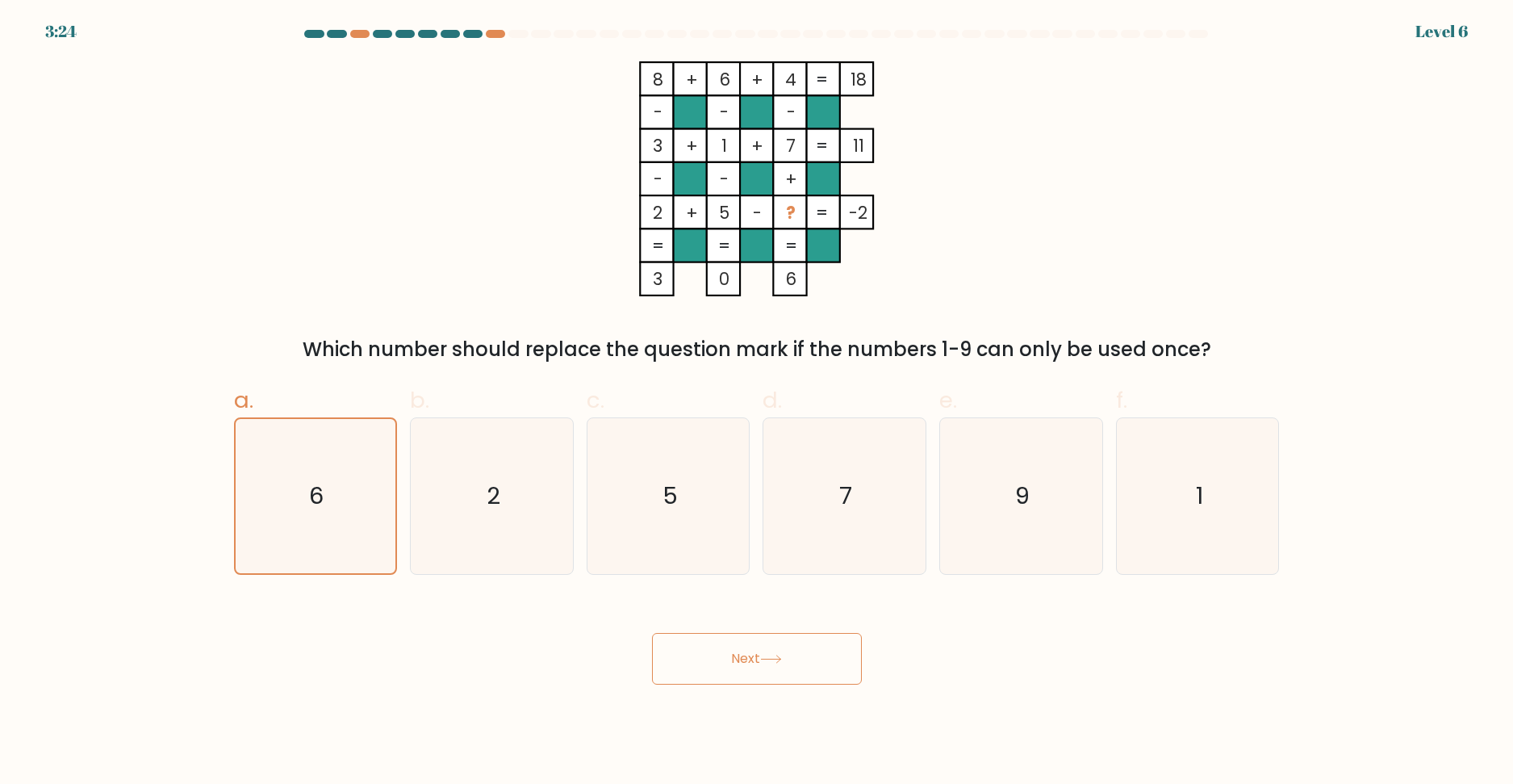
click at [719, 660] on button "Next" at bounding box center [757, 659] width 210 height 52
click at [1019, 521] on icon "9" at bounding box center [1021, 495] width 156 height 156
click at [758, 403] on input "e. 9" at bounding box center [757, 397] width 1 height 11
radio input "true"
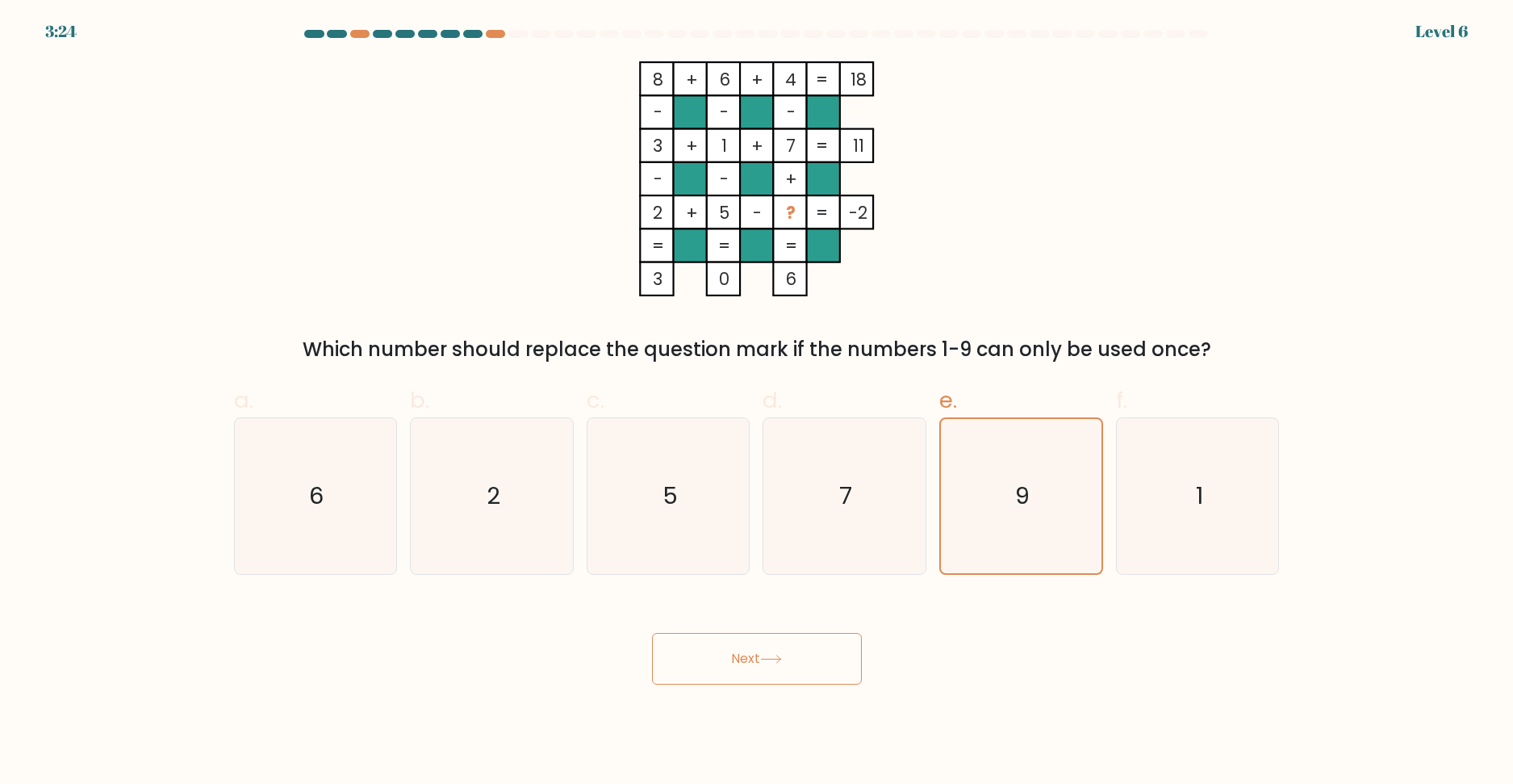
click at [785, 692] on body "3:24 Level 6" at bounding box center [756, 392] width 1513 height 784
click at [785, 692] on body "3:23 Level 6" at bounding box center [756, 392] width 1513 height 784
click at [751, 669] on button "Next" at bounding box center [757, 659] width 210 height 52
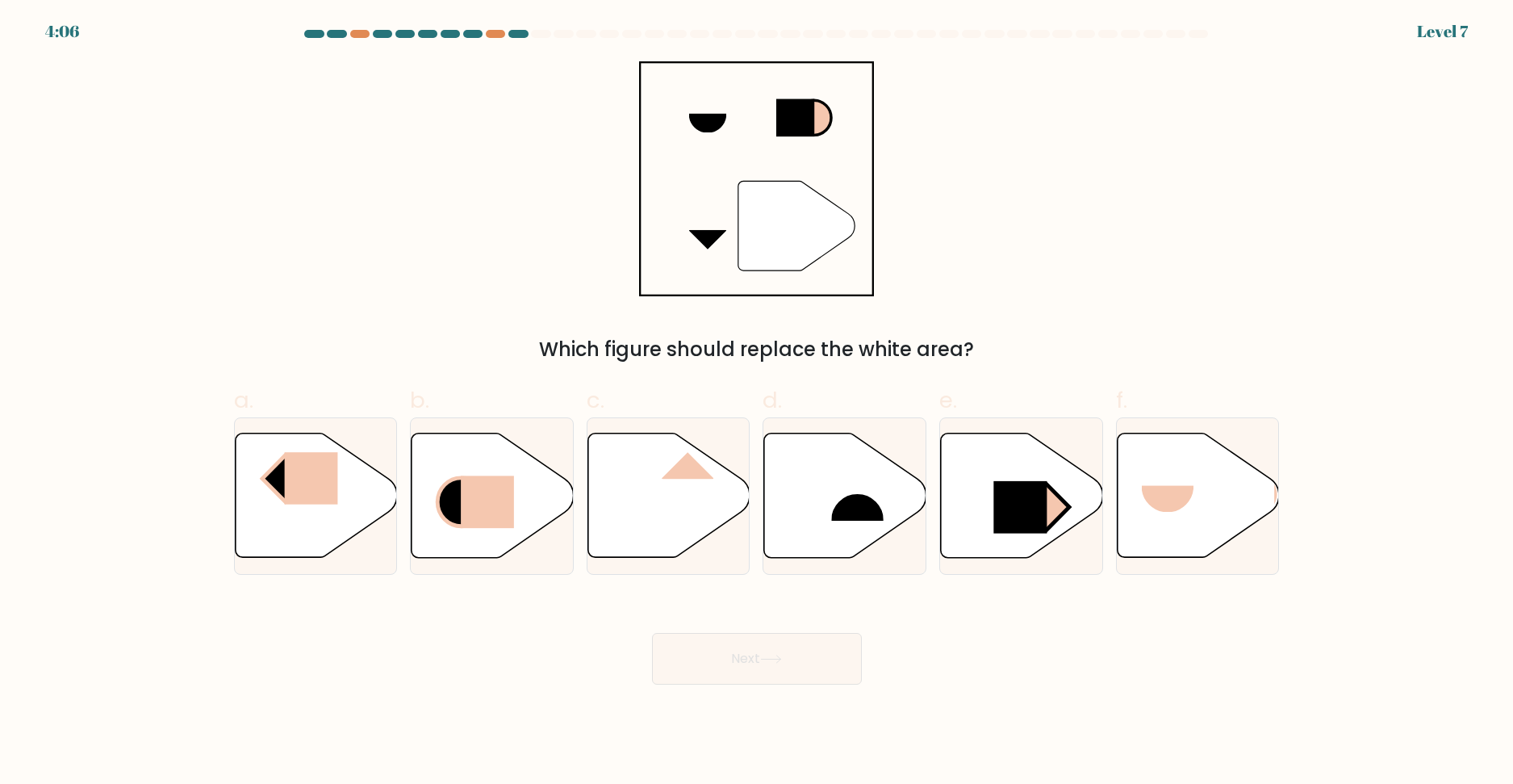
click at [537, 624] on div "Next" at bounding box center [756, 639] width 1065 height 90
click at [498, 35] on div at bounding box center [495, 34] width 19 height 8
click at [579, 384] on div "b." at bounding box center [492, 479] width 177 height 190
click at [1007, 508] on rect at bounding box center [1020, 506] width 53 height 53
click at [758, 403] on input "e." at bounding box center [757, 397] width 1 height 11
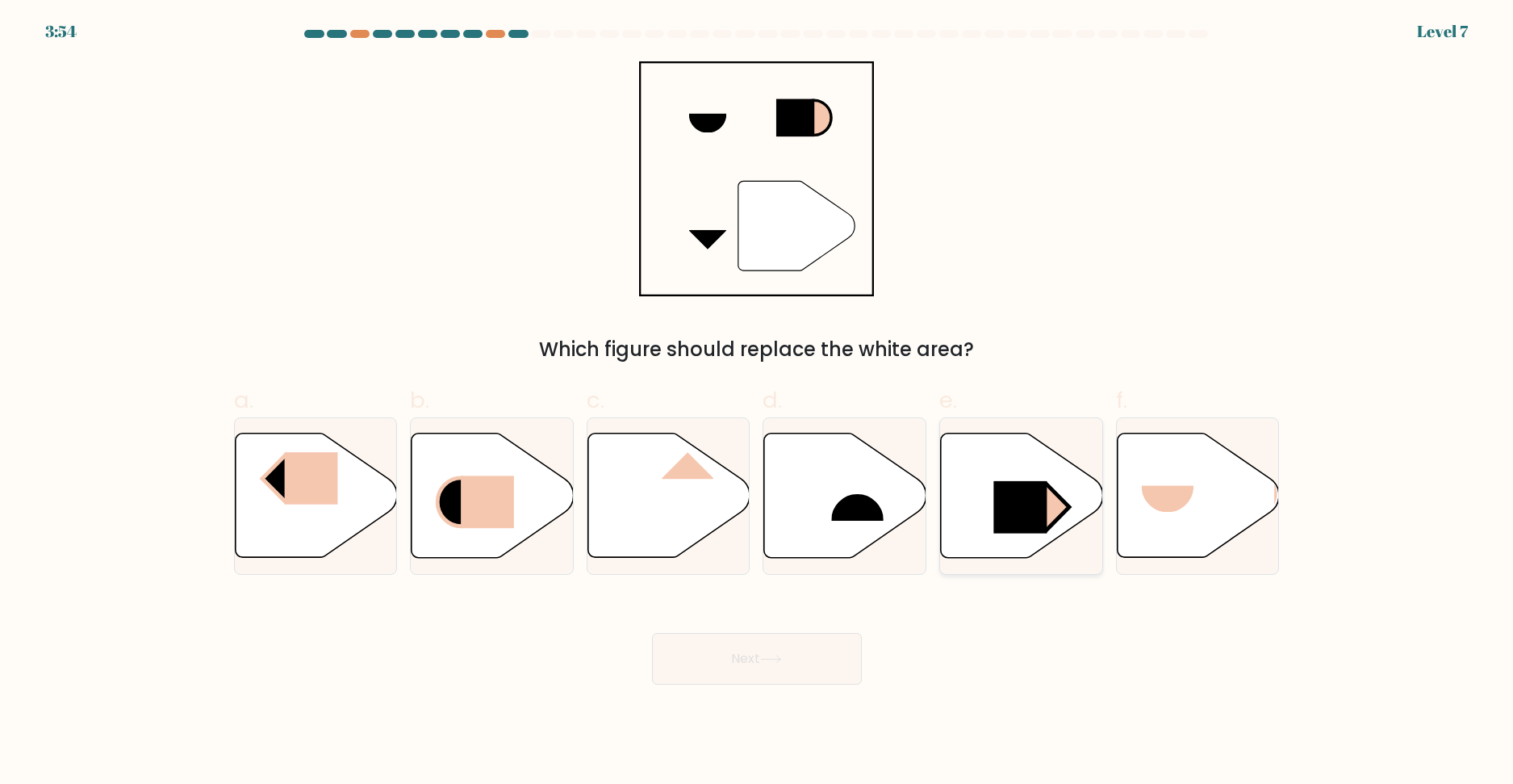
radio input "true"
click at [782, 662] on icon at bounding box center [772, 659] width 22 height 9
click at [753, 661] on button "Next" at bounding box center [757, 659] width 210 height 52
click at [758, 660] on button "Next" at bounding box center [757, 659] width 210 height 52
click at [823, 481] on icon at bounding box center [845, 495] width 163 height 124
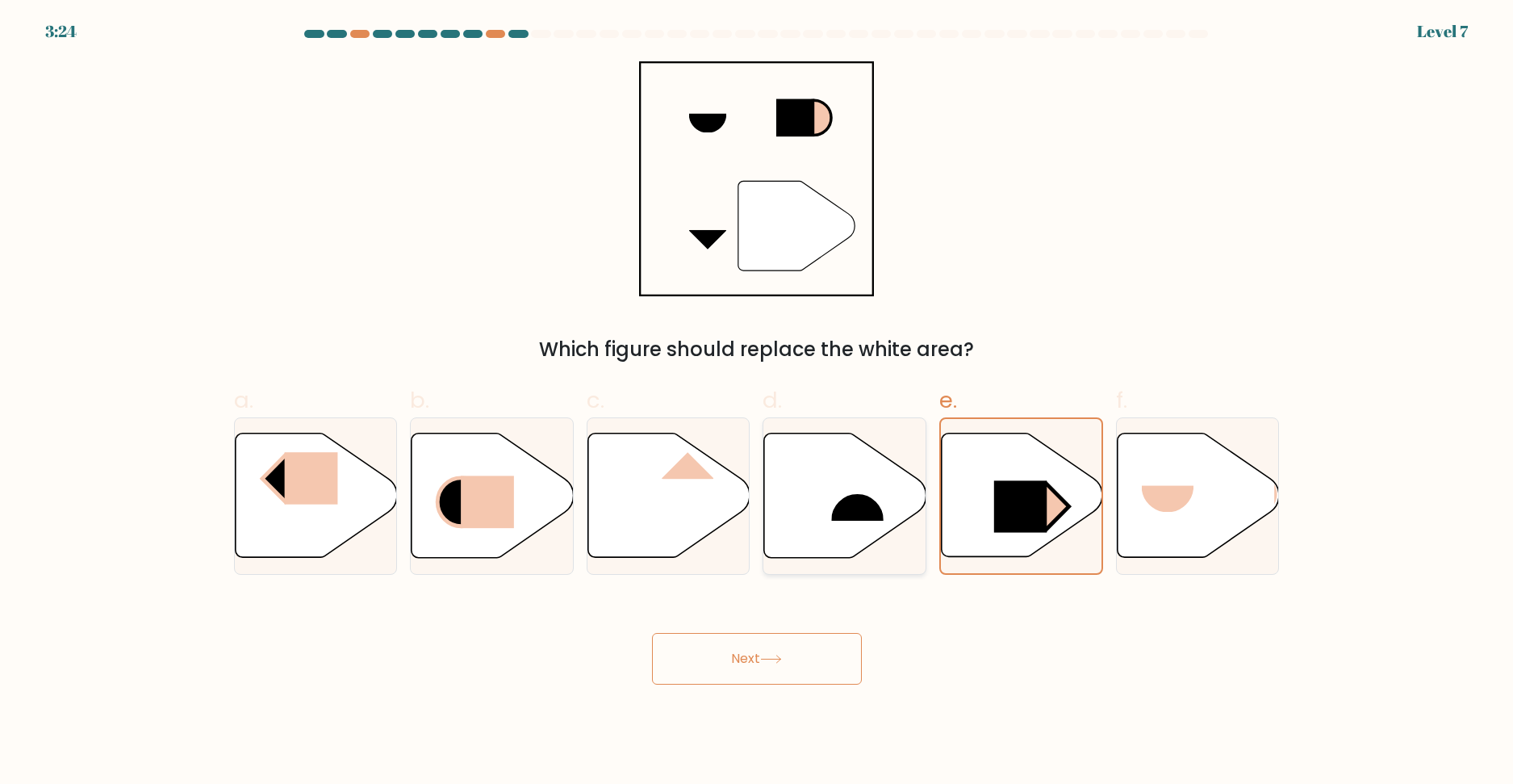
click at [758, 403] on input "d." at bounding box center [757, 397] width 1 height 11
radio input "true"
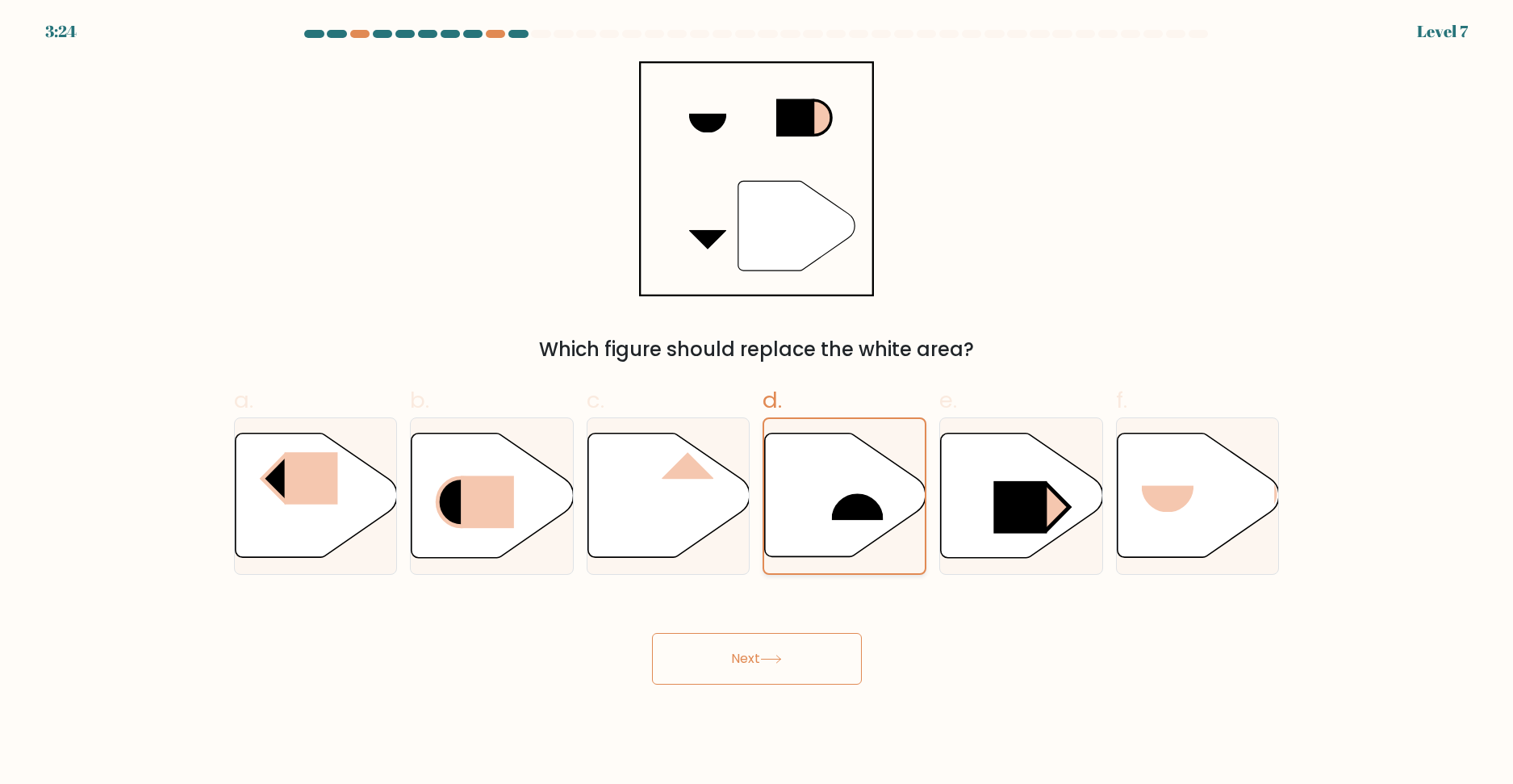
click at [823, 481] on icon at bounding box center [845, 495] width 161 height 123
click at [758, 403] on input "d." at bounding box center [757, 397] width 1 height 11
click at [1023, 505] on rect at bounding box center [1020, 506] width 53 height 53
click at [758, 403] on input "e." at bounding box center [757, 397] width 1 height 11
radio input "true"
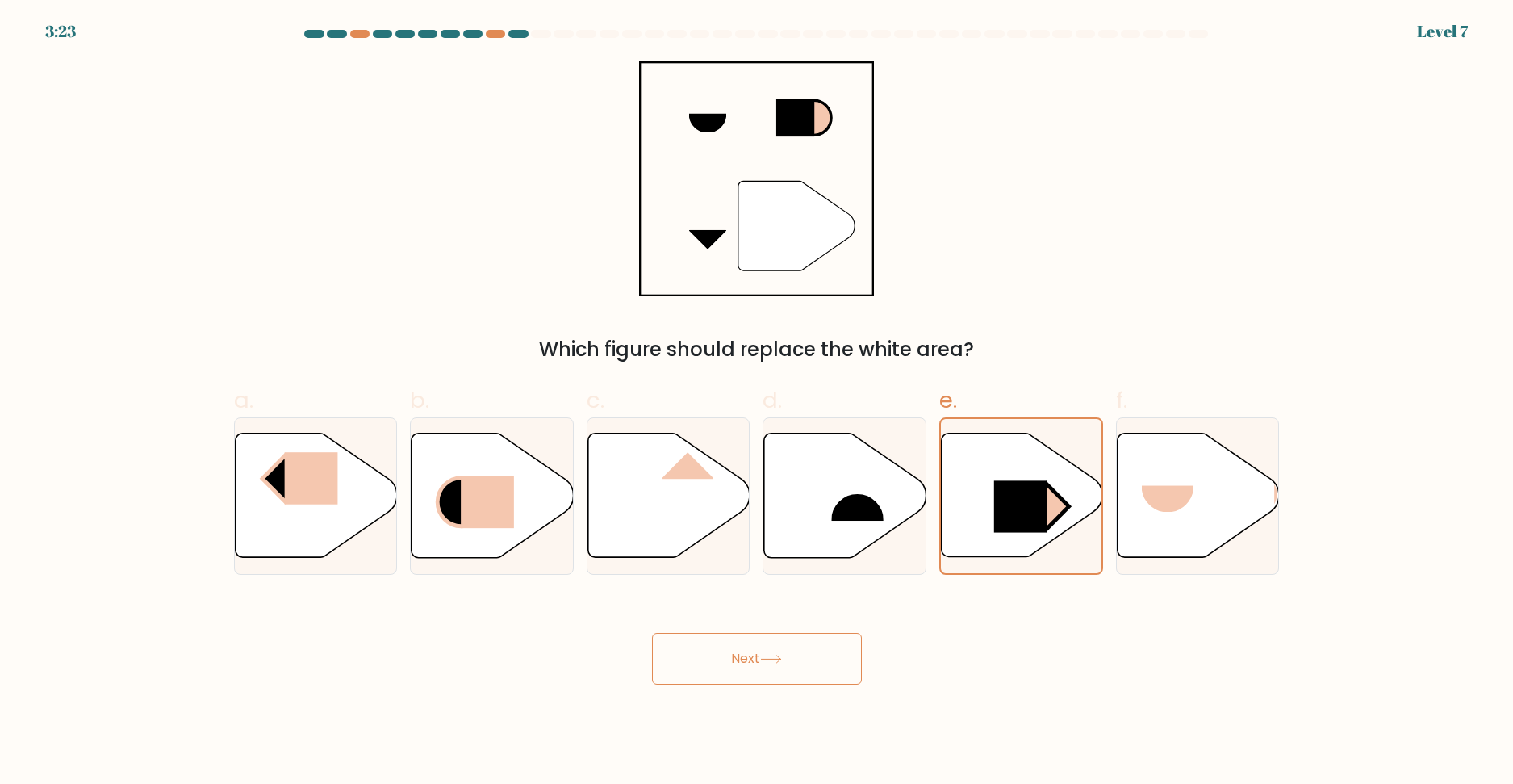
click at [750, 656] on button "Next" at bounding box center [757, 659] width 210 height 52
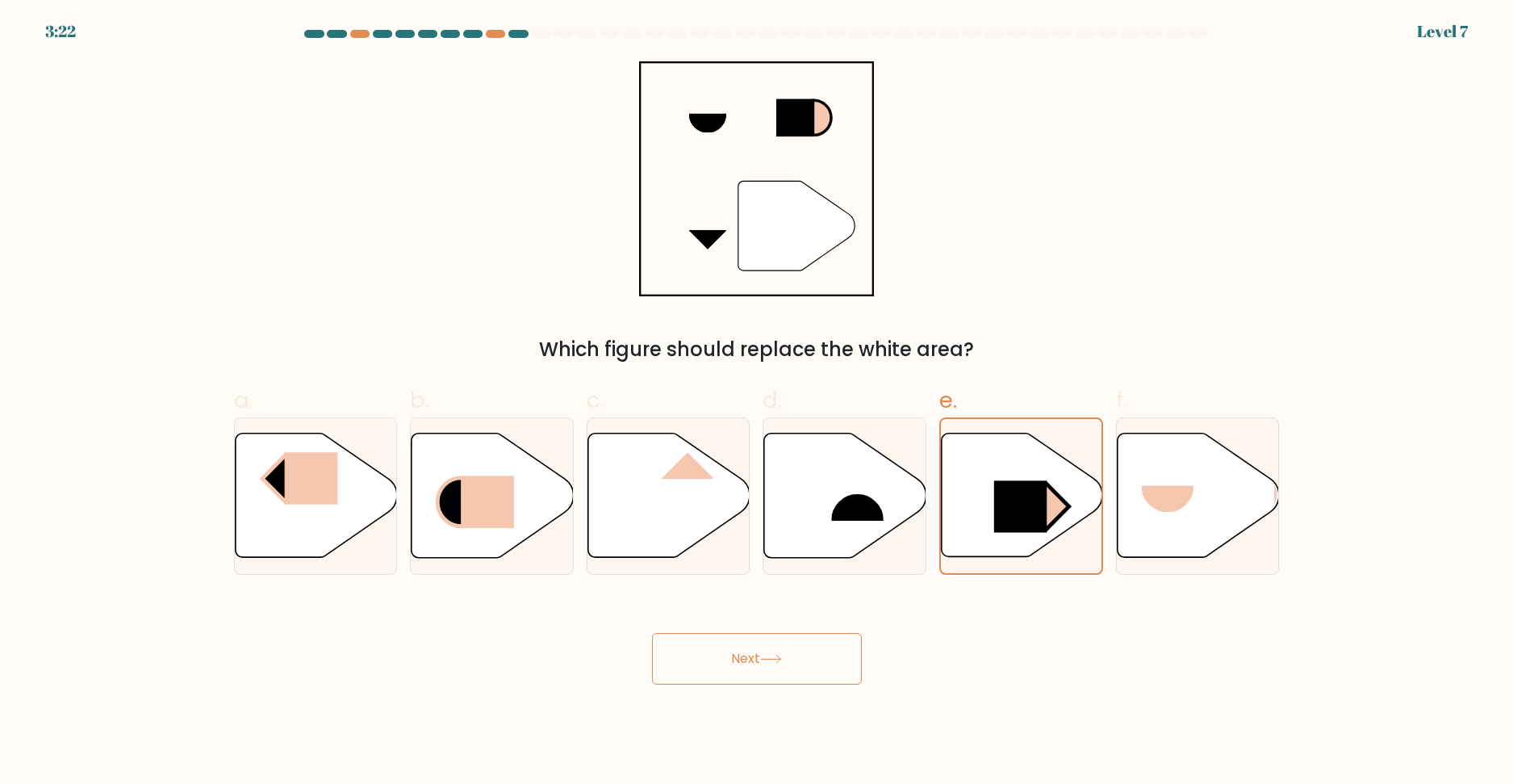
click at [750, 656] on button "Next" at bounding box center [757, 659] width 210 height 52
click at [997, 477] on icon at bounding box center [1022, 495] width 161 height 123
click at [758, 403] on input "e." at bounding box center [757, 397] width 1 height 11
click at [997, 477] on icon at bounding box center [1022, 495] width 161 height 123
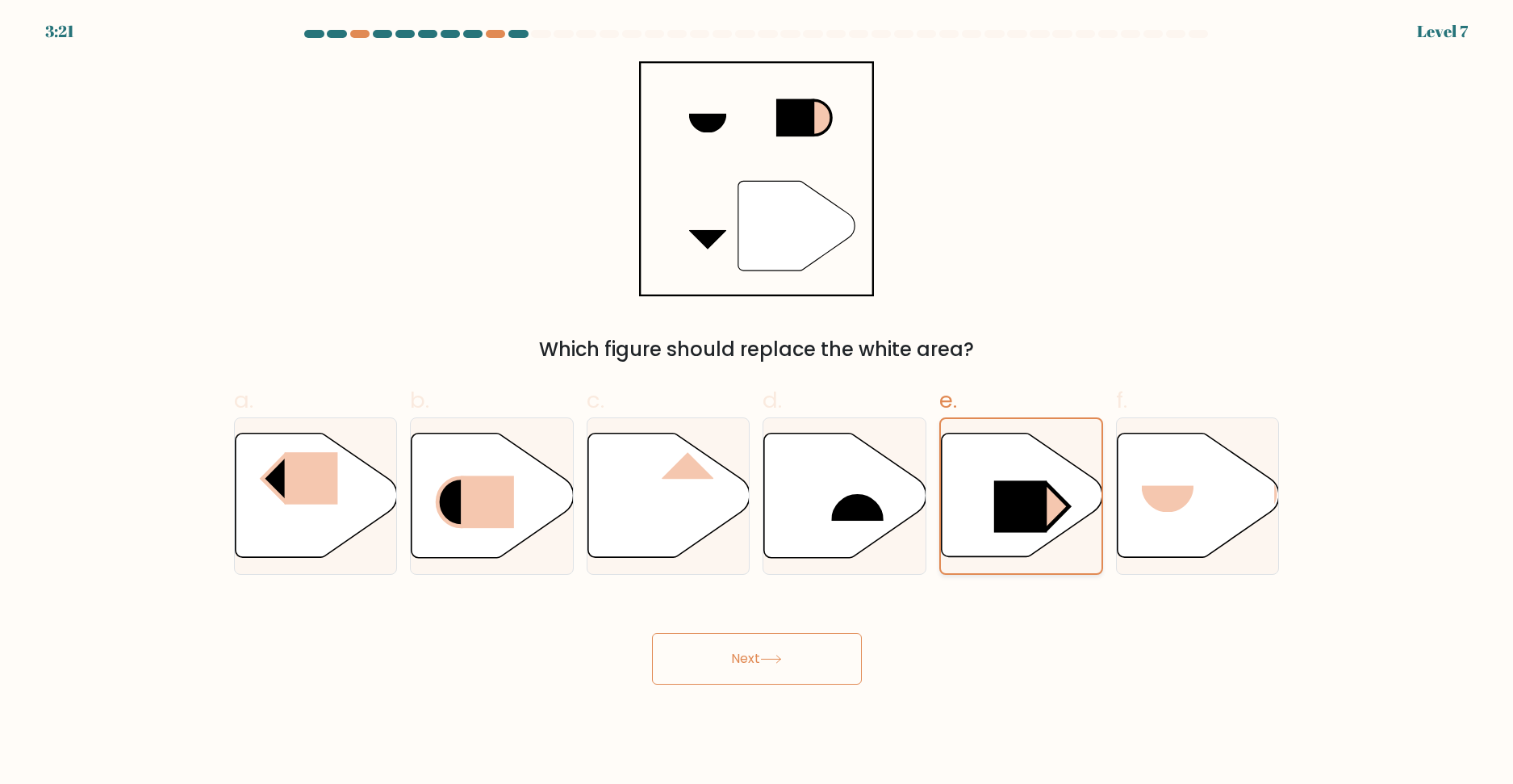
click at [758, 403] on input "e." at bounding box center [757, 397] width 1 height 11
click at [997, 477] on icon at bounding box center [1022, 495] width 161 height 123
click at [758, 403] on input "e." at bounding box center [757, 397] width 1 height 11
click at [795, 675] on button "Next" at bounding box center [757, 659] width 210 height 52
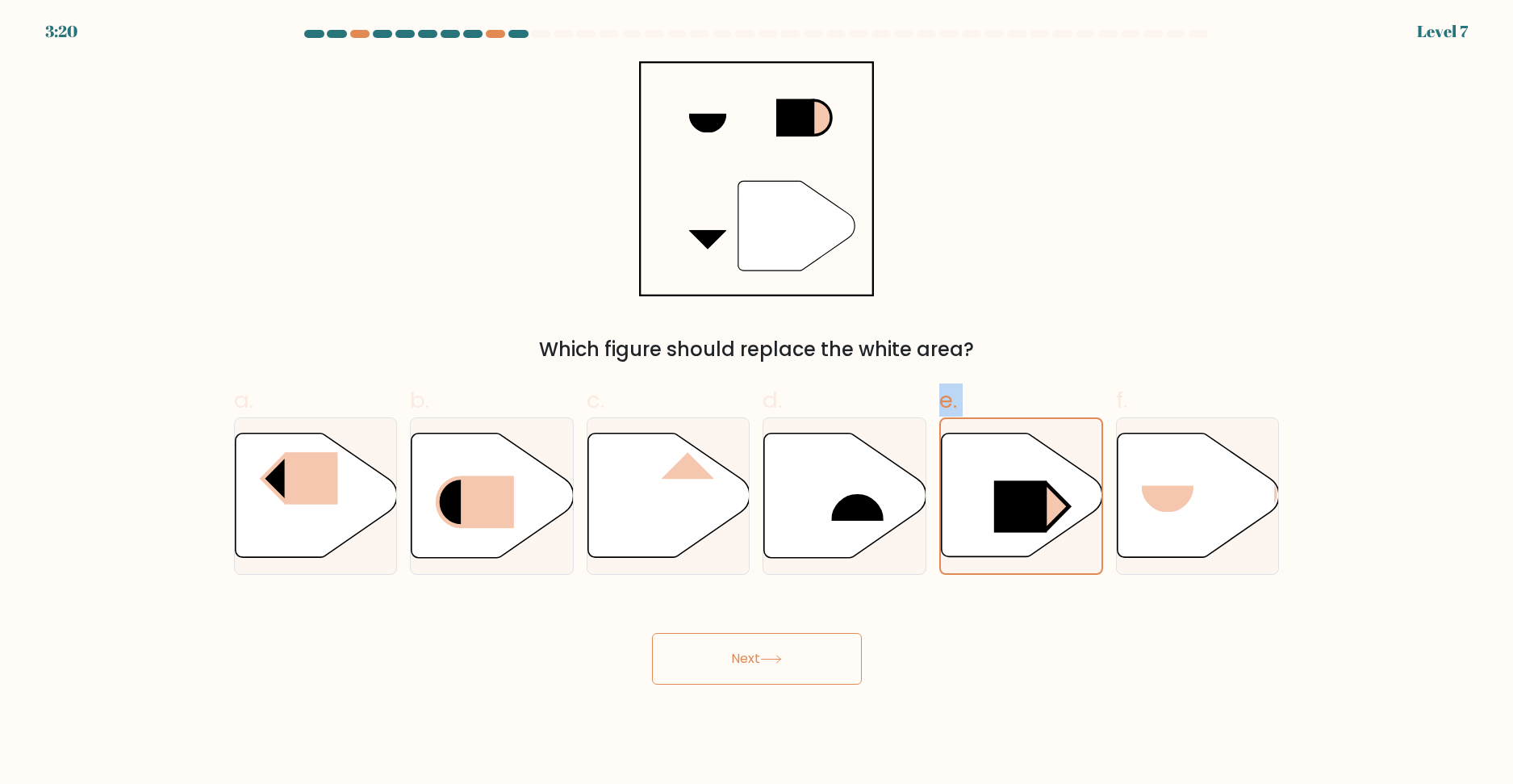
click at [786, 670] on button "Next" at bounding box center [757, 659] width 210 height 52
click at [990, 670] on div "Next" at bounding box center [756, 639] width 1065 height 90
click at [706, 663] on button "Next" at bounding box center [757, 659] width 210 height 52
click at [781, 656] on icon at bounding box center [772, 659] width 22 height 9
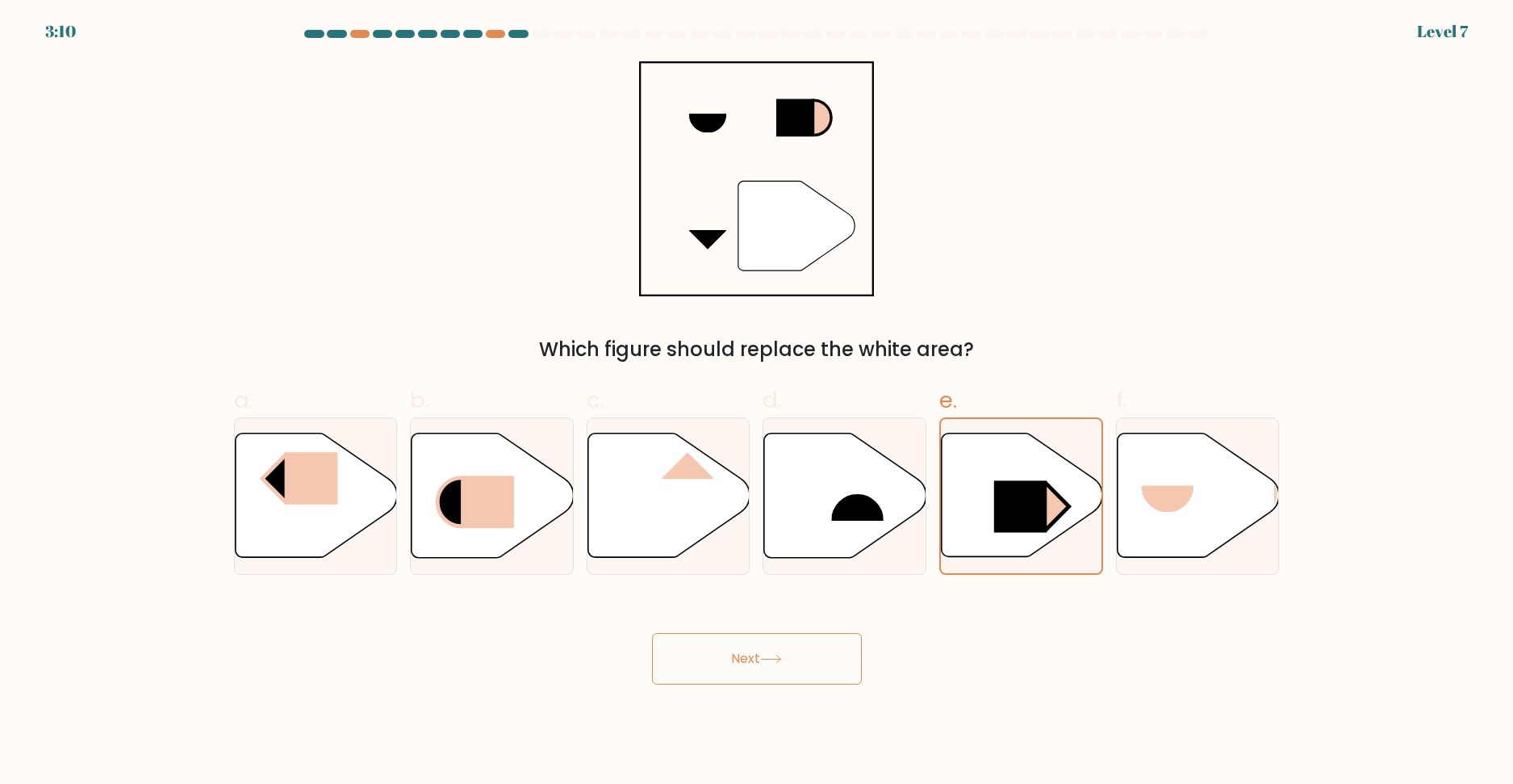
click at [781, 656] on icon at bounding box center [772, 659] width 22 height 9
click at [516, 30] on div at bounding box center [518, 34] width 19 height 8
click at [495, 33] on div at bounding box center [495, 34] width 19 height 8
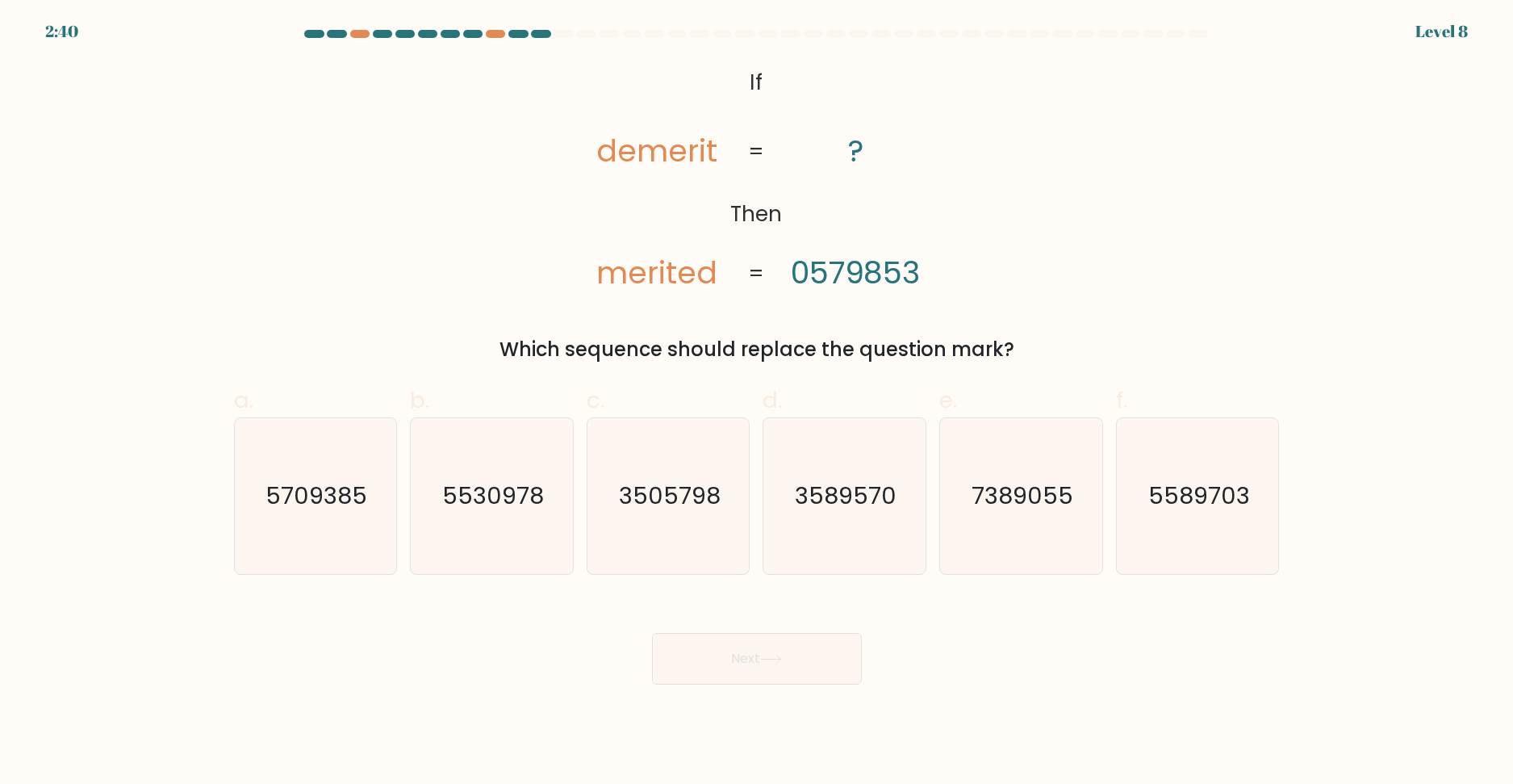
click at [756, 349] on div "Which sequence should replace the question mark?" at bounding box center [756, 349] width 1027 height 29
click at [1007, 528] on icon "7389055" at bounding box center [1021, 495] width 156 height 156
click at [758, 403] on input "e. 7389055" at bounding box center [757, 397] width 1 height 11
radio input "true"
click at [741, 652] on button "Next" at bounding box center [757, 659] width 210 height 52
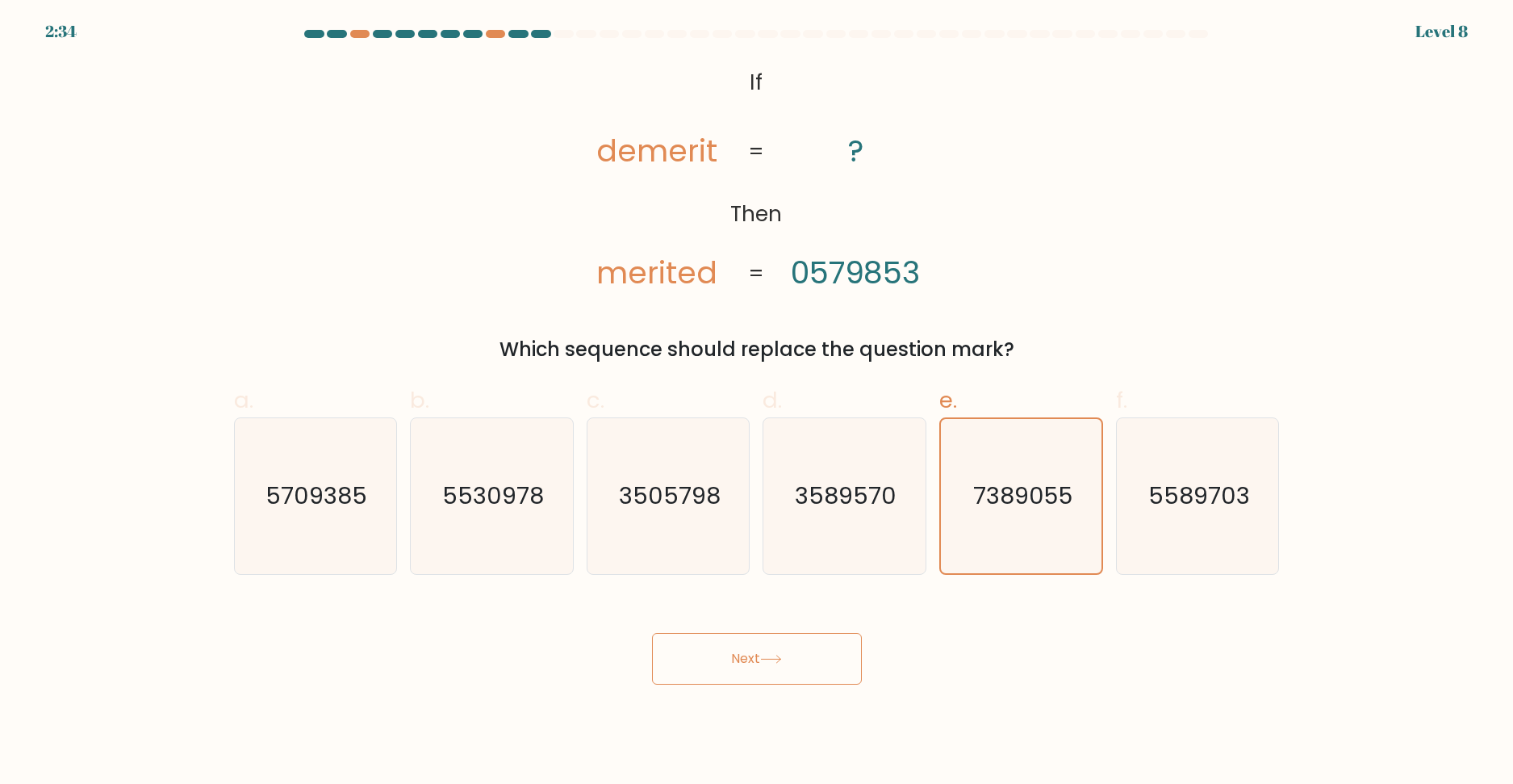
click at [751, 661] on button "Next" at bounding box center [757, 659] width 210 height 52
click at [755, 672] on button "Next" at bounding box center [757, 659] width 210 height 52
click at [758, 671] on button "Next" at bounding box center [757, 659] width 210 height 52
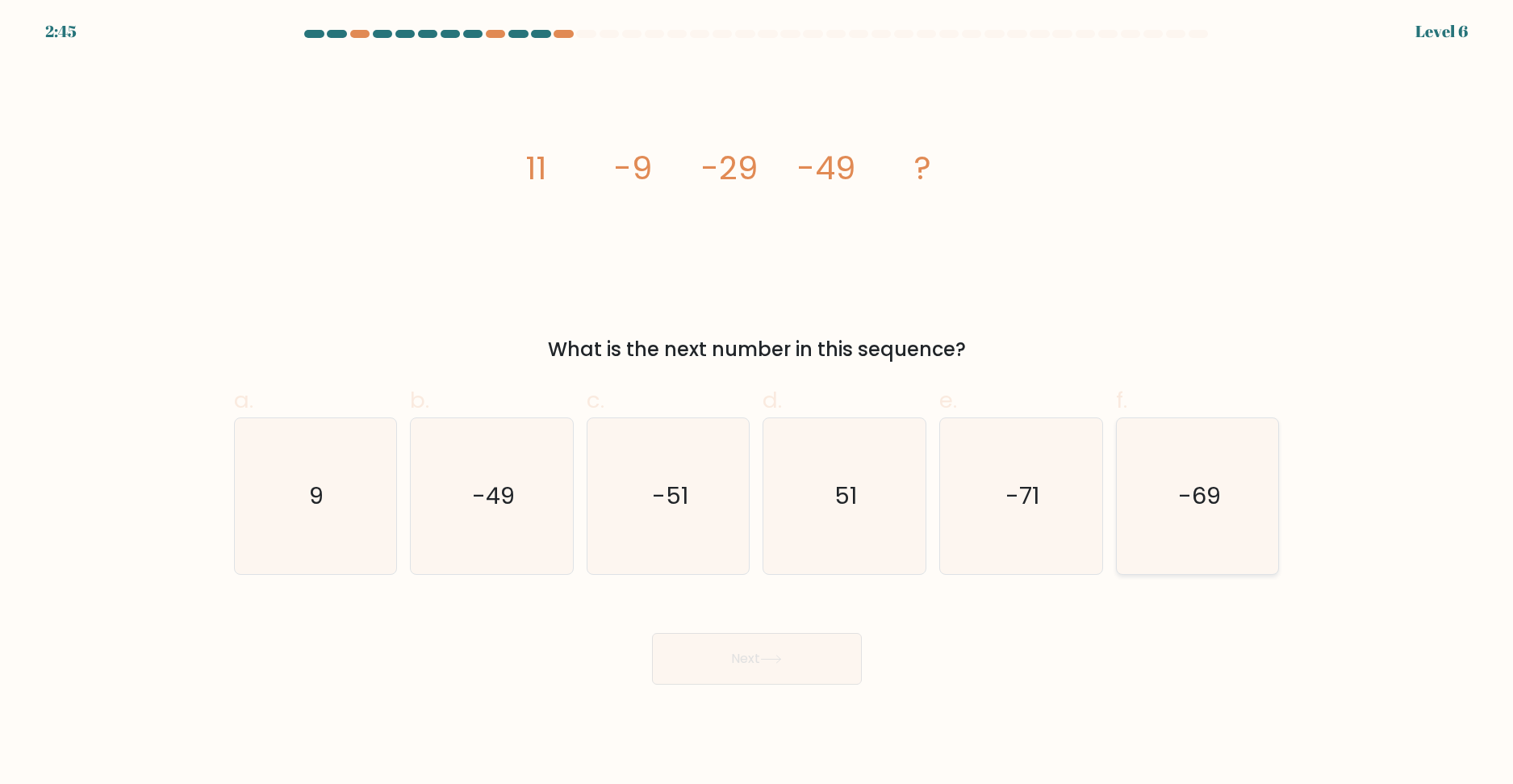
click at [1186, 540] on icon "-69" at bounding box center [1198, 495] width 156 height 156
click at [758, 403] on input "f. -69" at bounding box center [757, 397] width 1 height 11
radio input "true"
click at [781, 661] on icon at bounding box center [771, 659] width 19 height 8
click at [736, 653] on button "Next" at bounding box center [757, 659] width 210 height 52
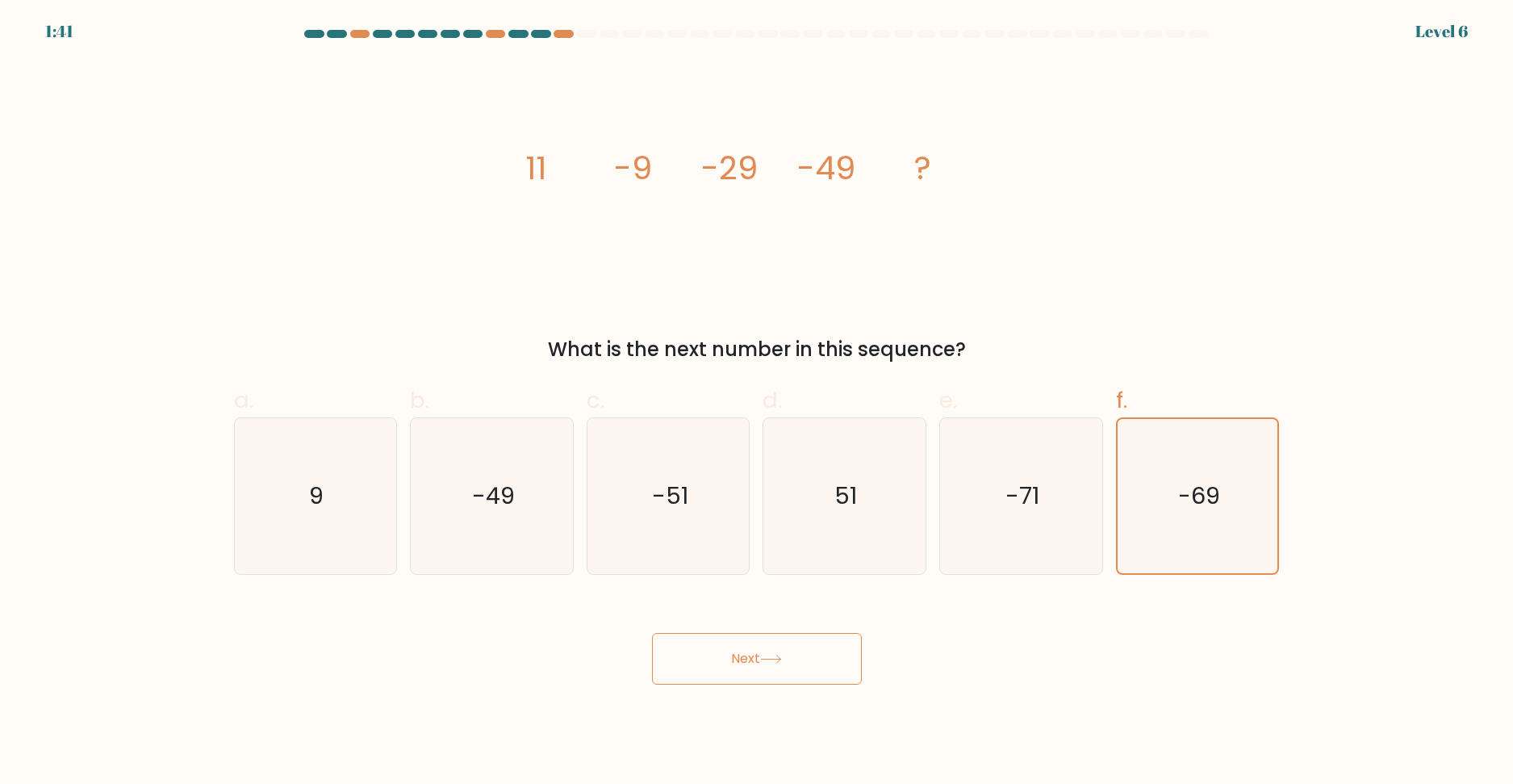
click at [728, 661] on button "Next" at bounding box center [757, 659] width 210 height 52
click at [746, 660] on button "Next" at bounding box center [757, 659] width 210 height 52
click at [746, 659] on button "Next" at bounding box center [757, 659] width 210 height 52
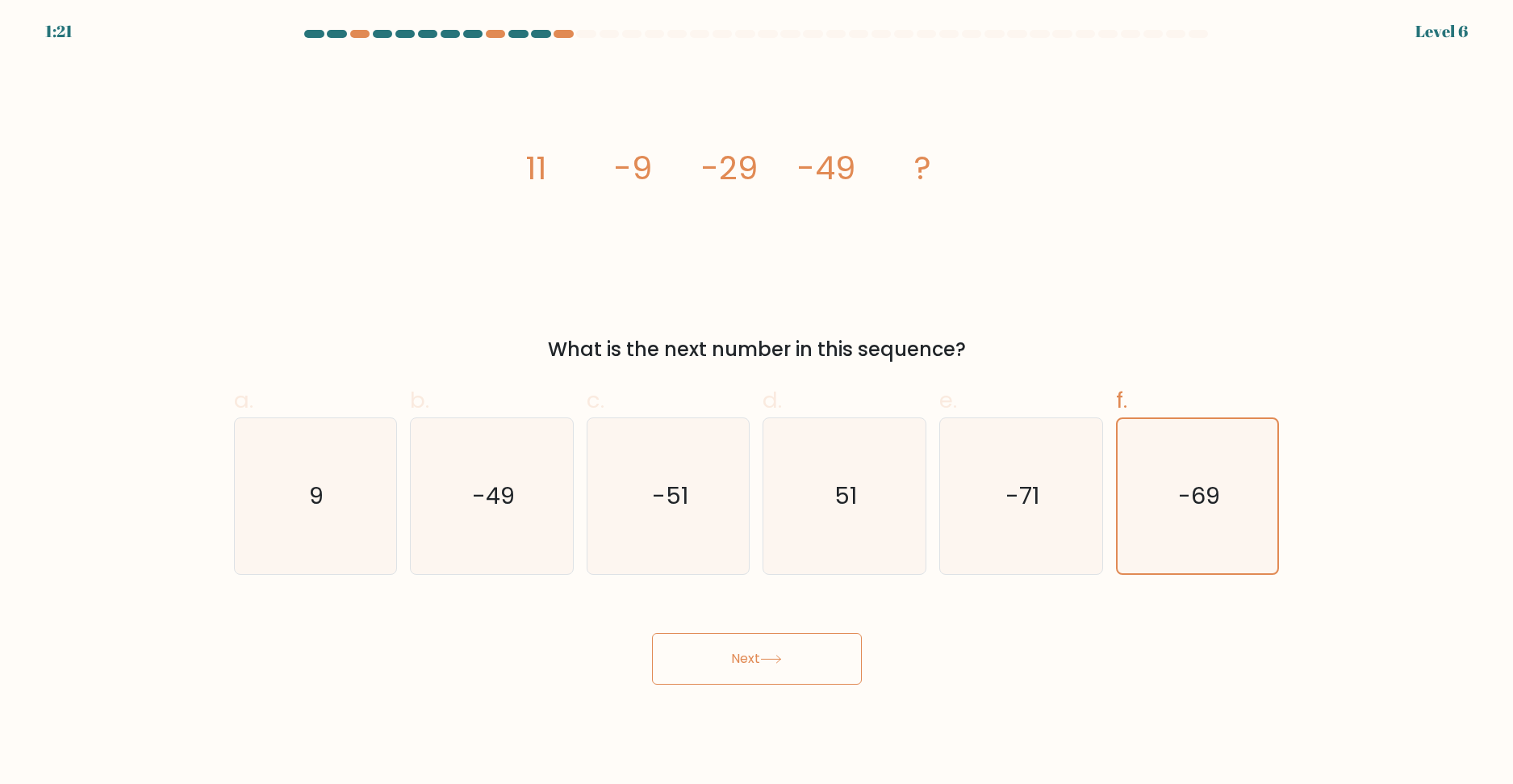
click at [732, 658] on button "Next" at bounding box center [757, 659] width 210 height 52
click at [1098, 530] on icon "-71" at bounding box center [1021, 495] width 156 height 156
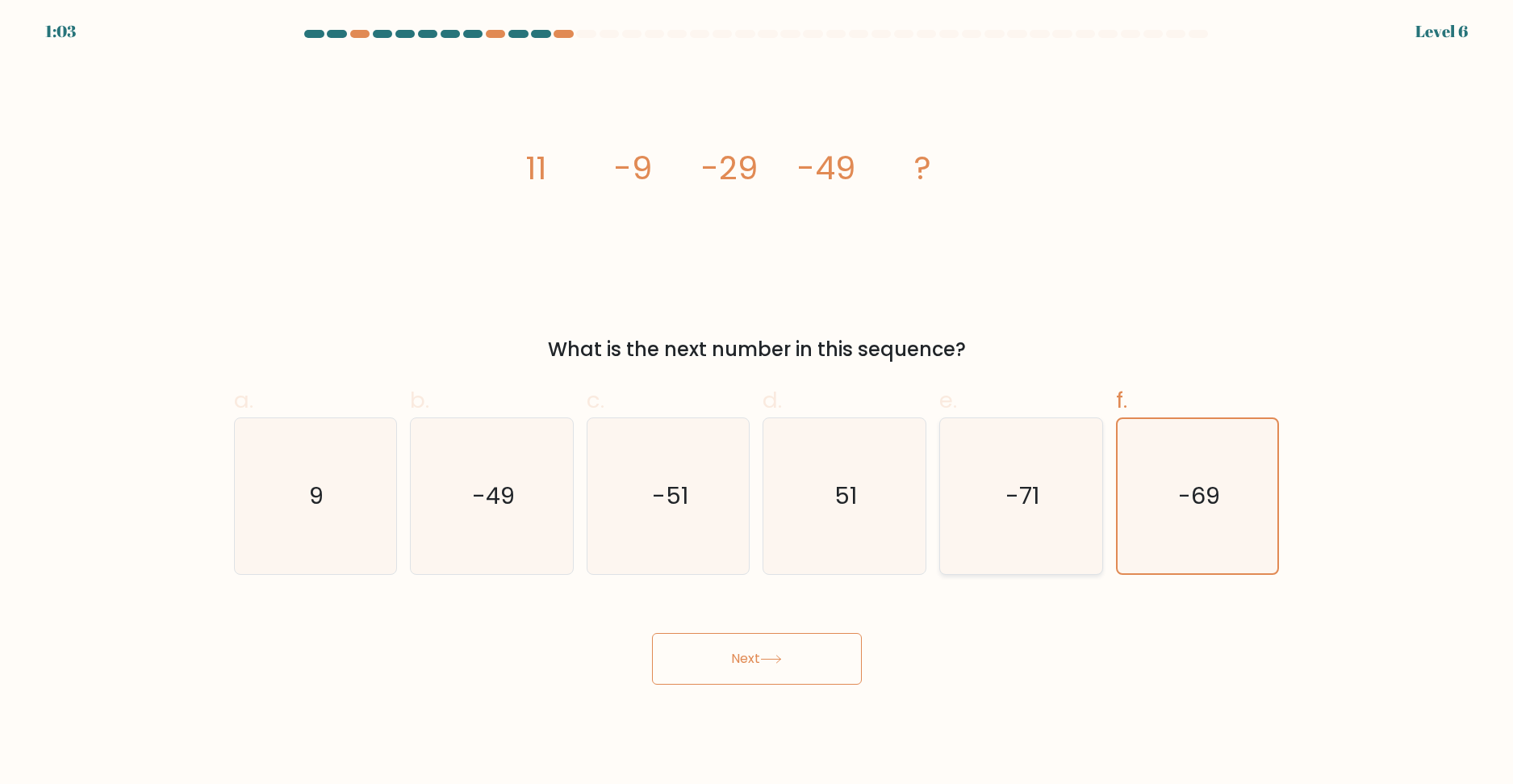
click at [758, 403] on input "e. -71" at bounding box center [757, 397] width 1 height 11
radio input "true"
click at [1144, 512] on icon "-69" at bounding box center [1198, 495] width 156 height 156
click at [758, 403] on input "f. -69" at bounding box center [757, 397] width 1 height 11
radio input "true"
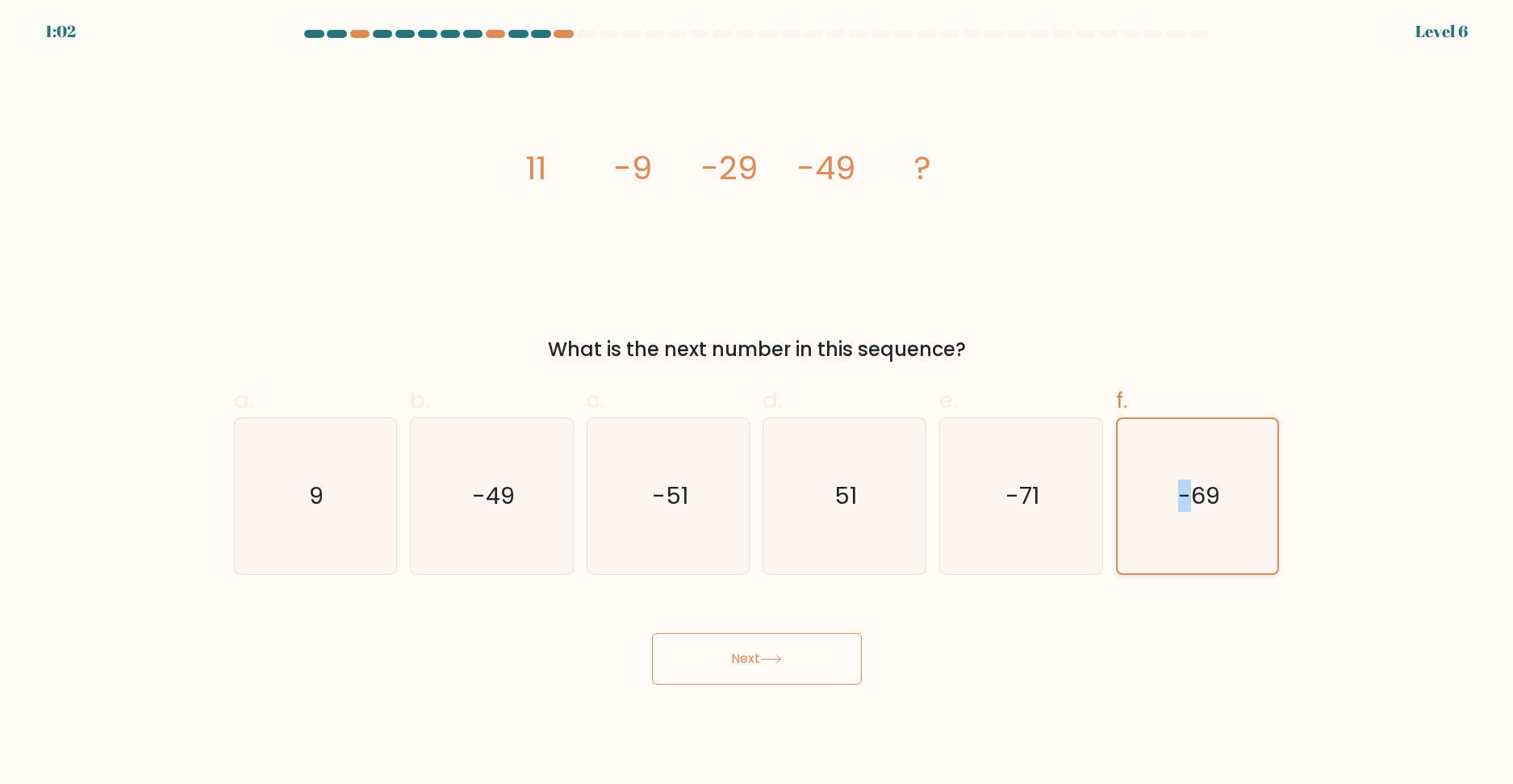
click at [1144, 512] on icon "-69" at bounding box center [1198, 495] width 154 height 154
click at [758, 403] on input "f. -69" at bounding box center [757, 397] width 1 height 11
click at [1144, 512] on icon "-69" at bounding box center [1198, 495] width 154 height 154
click at [758, 403] on input "f. -69" at bounding box center [757, 397] width 1 height 11
drag, startPoint x: 1144, startPoint y: 512, endPoint x: 1193, endPoint y: 495, distance: 51.9
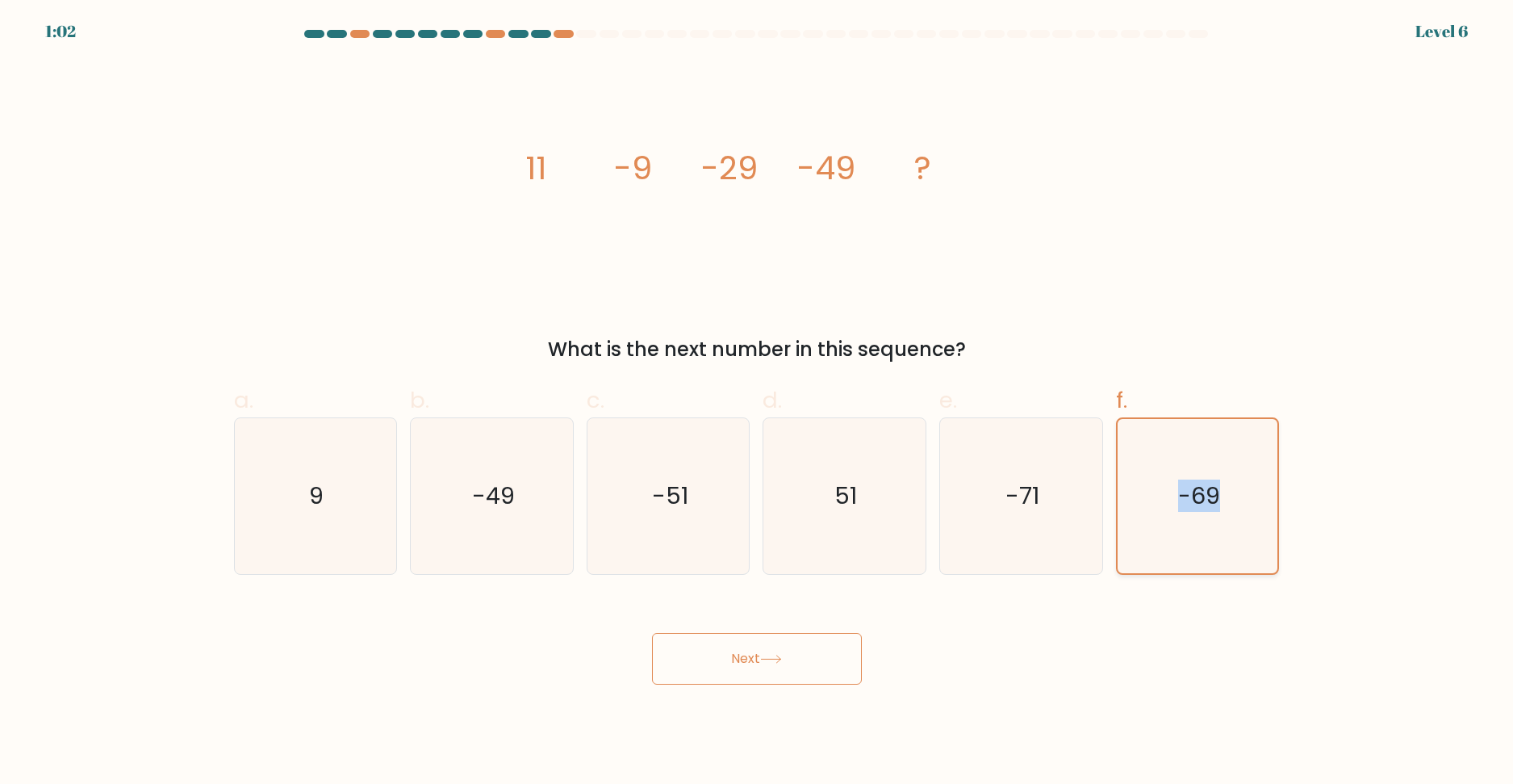
click at [1144, 512] on icon "-69" at bounding box center [1198, 495] width 154 height 154
click at [758, 403] on input "f. -69" at bounding box center [757, 397] width 1 height 11
click at [1221, 550] on icon "-69" at bounding box center [1198, 495] width 154 height 154
click at [758, 403] on input "f. -69" at bounding box center [757, 397] width 1 height 11
drag, startPoint x: 1179, startPoint y: 627, endPoint x: 1195, endPoint y: 473, distance: 154.8
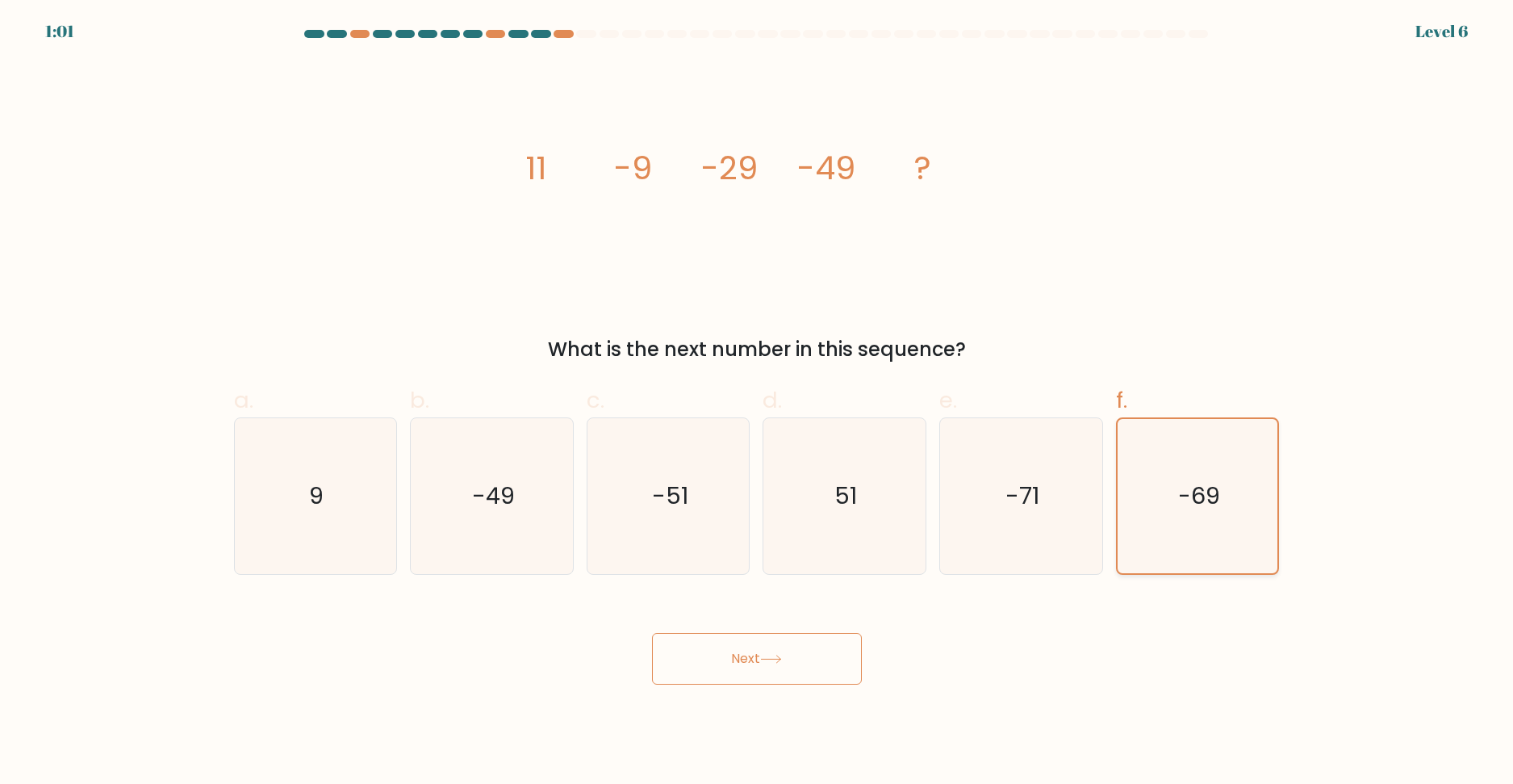
click at [1179, 626] on div "Next" at bounding box center [756, 639] width 1065 height 90
click at [1125, 405] on span "f." at bounding box center [1122, 400] width 12 height 32
click at [758, 403] on input "f. -69" at bounding box center [757, 397] width 1 height 11
click at [1125, 405] on span "f." at bounding box center [1122, 400] width 12 height 32
click at [758, 403] on input "f. -69" at bounding box center [757, 397] width 1 height 11
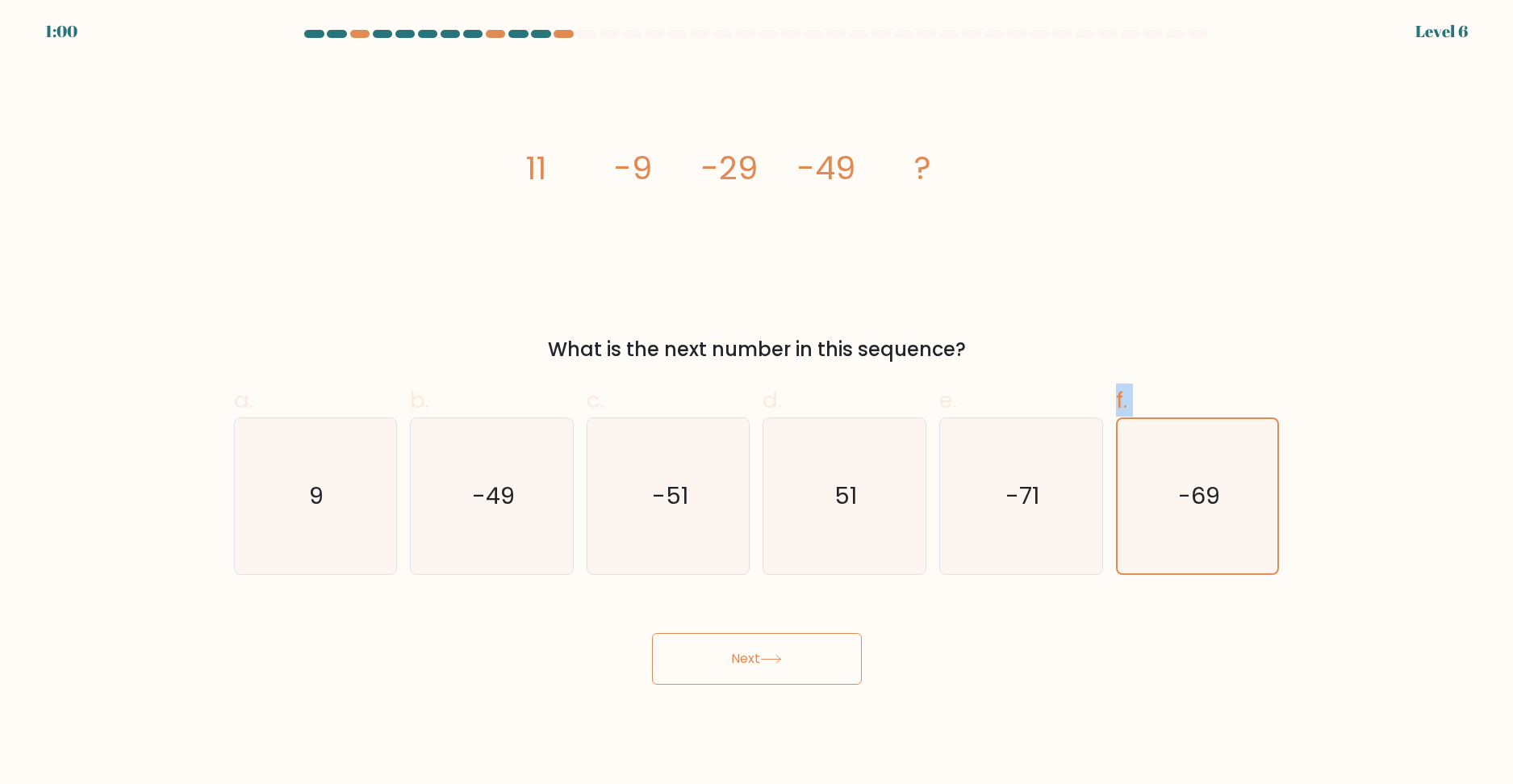
click at [1125, 405] on span "f." at bounding box center [1122, 400] width 12 height 32
click at [758, 403] on input "f. -69" at bounding box center [757, 397] width 1 height 11
click at [845, 651] on button "Next" at bounding box center [757, 659] width 210 height 52
drag, startPoint x: 204, startPoint y: 394, endPoint x: 1497, endPoint y: 419, distance: 1293.2
click at [1497, 419] on form at bounding box center [756, 357] width 1513 height 655
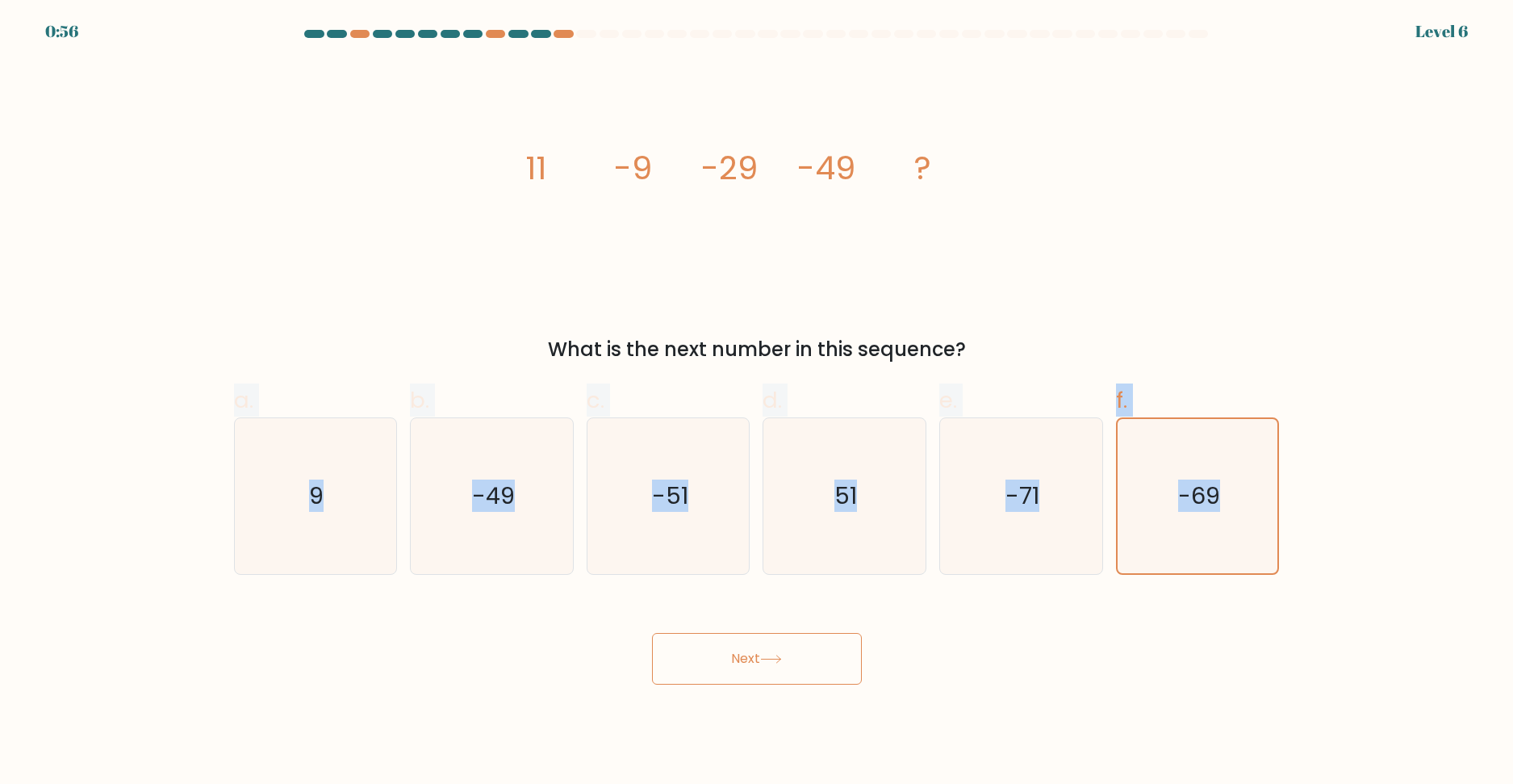
click at [1344, 526] on form at bounding box center [756, 357] width 1513 height 655
click at [793, 678] on button "Next" at bounding box center [757, 659] width 210 height 52
click at [768, 661] on icon at bounding box center [772, 659] width 22 height 9
click at [708, 666] on button "Next" at bounding box center [757, 659] width 210 height 52
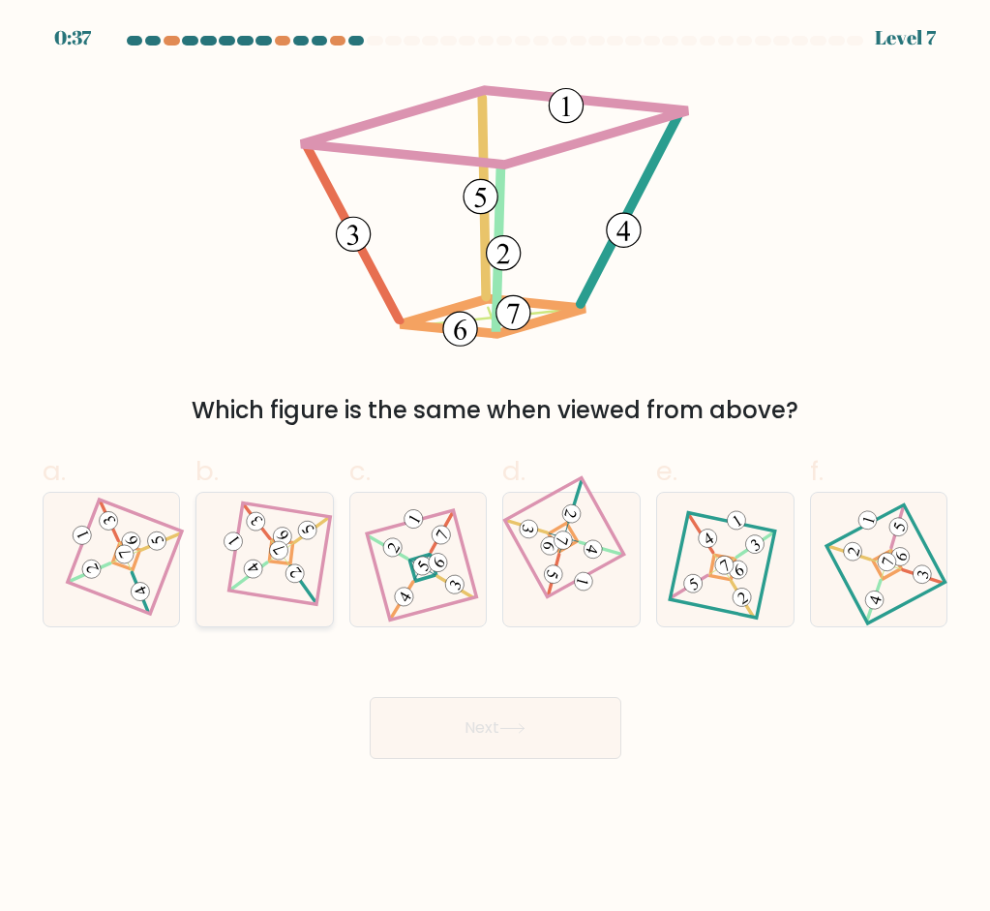
click at [270, 539] on 681 at bounding box center [256, 522] width 35 height 34
click at [495, 468] on input "b." at bounding box center [495, 462] width 1 height 13
radio input "true"
click at [494, 734] on button "Next" at bounding box center [496, 728] width 252 height 62
click at [435, 731] on button "Next" at bounding box center [496, 728] width 252 height 62
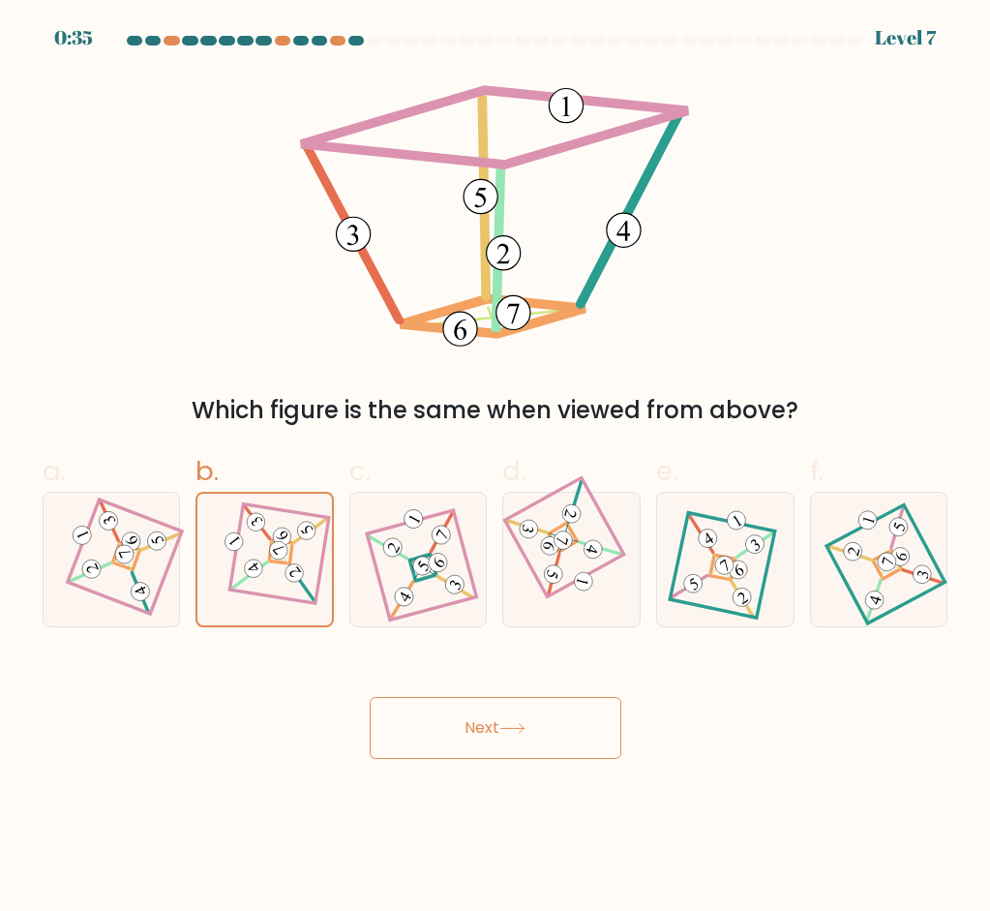
click at [435, 731] on button "Next" at bounding box center [496, 728] width 252 height 62
click at [569, 707] on button "Next" at bounding box center [496, 728] width 252 height 62
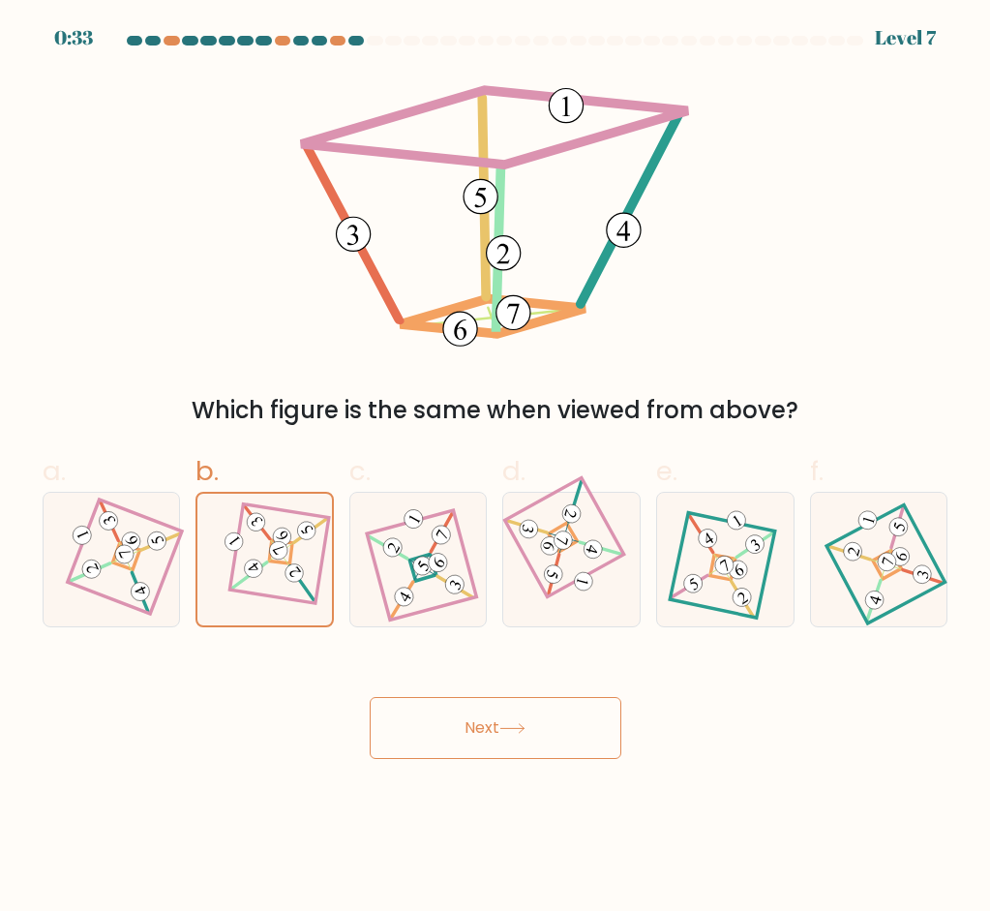
click at [556, 718] on button "Next" at bounding box center [496, 728] width 252 height 62
click at [512, 732] on icon at bounding box center [512, 728] width 26 height 11
click at [511, 732] on icon at bounding box center [512, 728] width 26 height 11
click at [282, 551] on 885 at bounding box center [278, 550] width 25 height 25
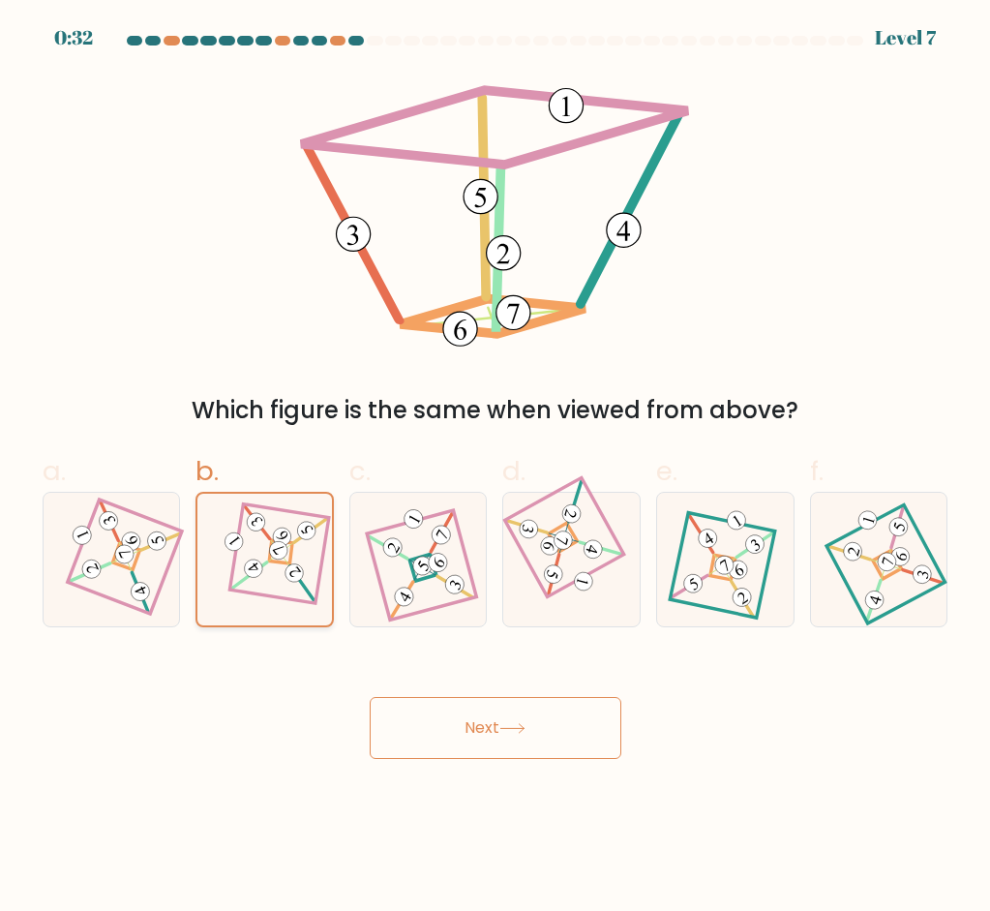
click at [495, 468] on input "b." at bounding box center [495, 462] width 1 height 13
click at [281, 551] on 885 at bounding box center [278, 550] width 25 height 25
click at [495, 468] on input "b." at bounding box center [495, 462] width 1 height 13
click at [280, 551] on 885 at bounding box center [278, 550] width 25 height 25
click at [495, 468] on input "b." at bounding box center [495, 462] width 1 height 13
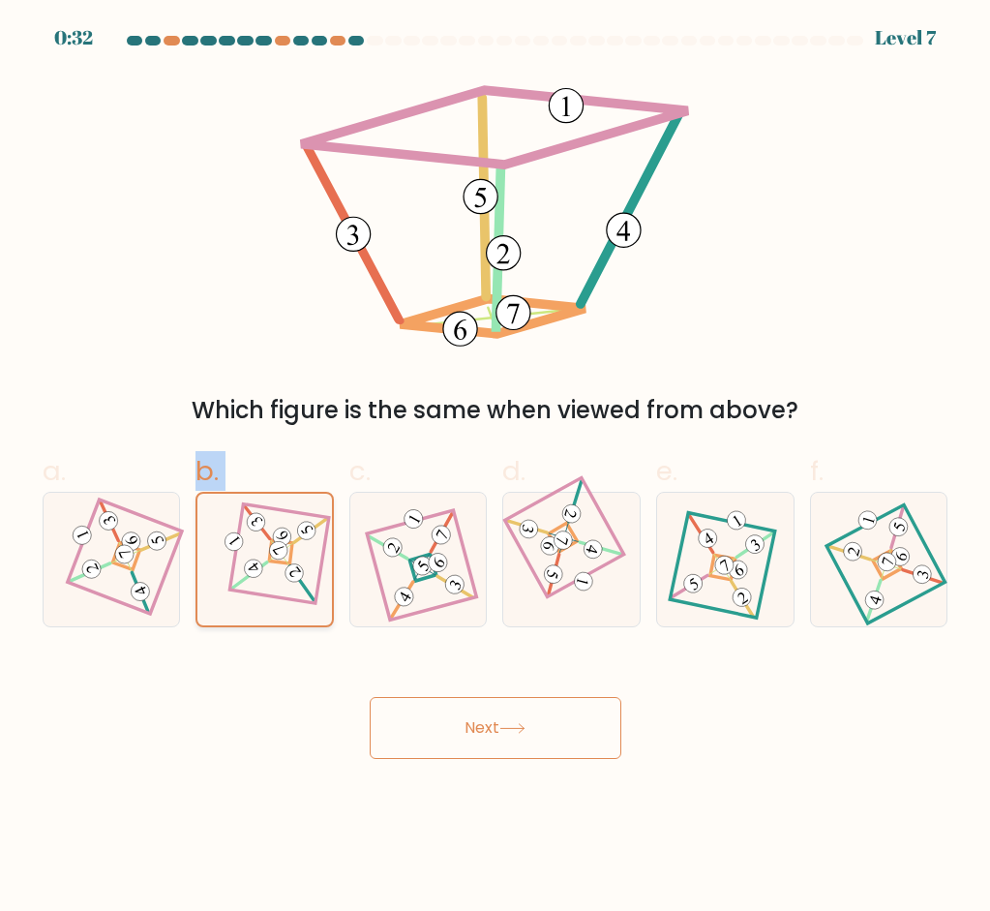
click at [280, 551] on 885 at bounding box center [278, 550] width 25 height 25
click at [495, 468] on input "b." at bounding box center [495, 462] width 1 height 13
drag, startPoint x: 280, startPoint y: 551, endPoint x: 270, endPoint y: 584, distance: 35.2
click at [280, 551] on 885 at bounding box center [278, 550] width 25 height 25
click at [495, 468] on input "b." at bounding box center [495, 462] width 1 height 13
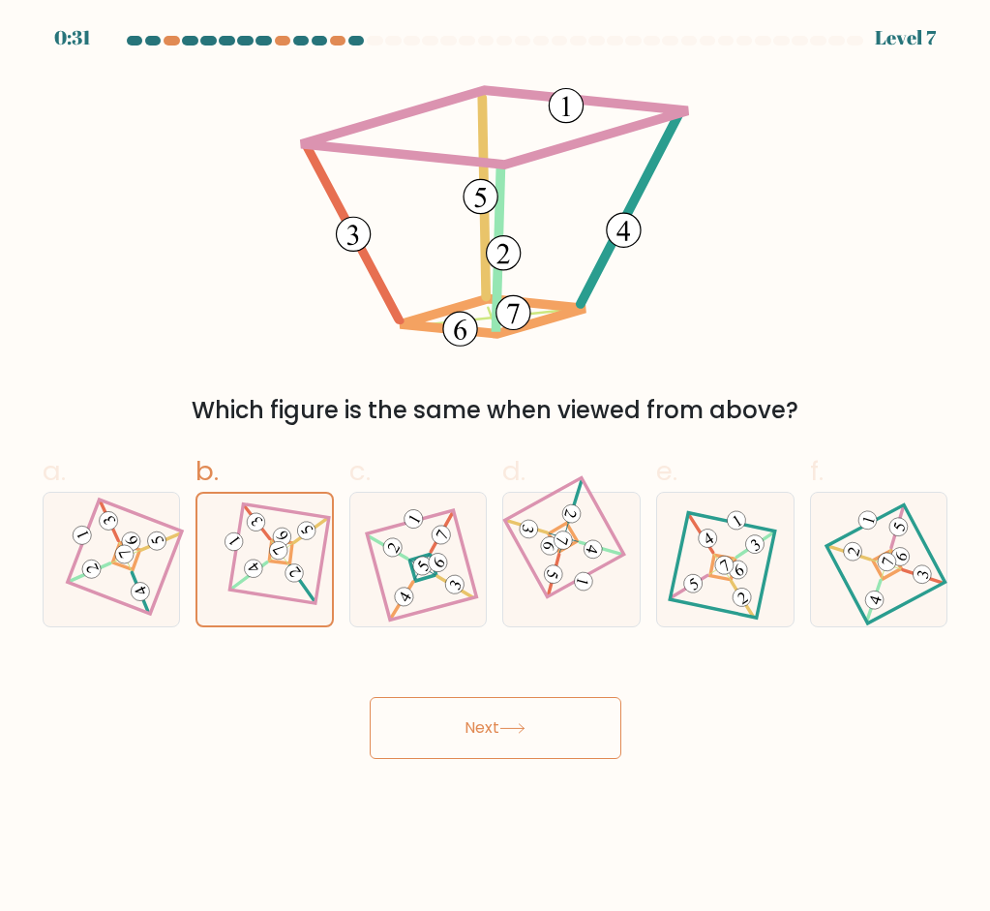
click at [257, 675] on div "Next" at bounding box center [495, 704] width 929 height 108
click at [201, 482] on span "b." at bounding box center [206, 471] width 23 height 38
click at [495, 468] on input "b." at bounding box center [495, 462] width 1 height 13
click at [200, 470] on span "b." at bounding box center [206, 471] width 23 height 38
click at [495, 468] on input "b." at bounding box center [495, 462] width 1 height 13
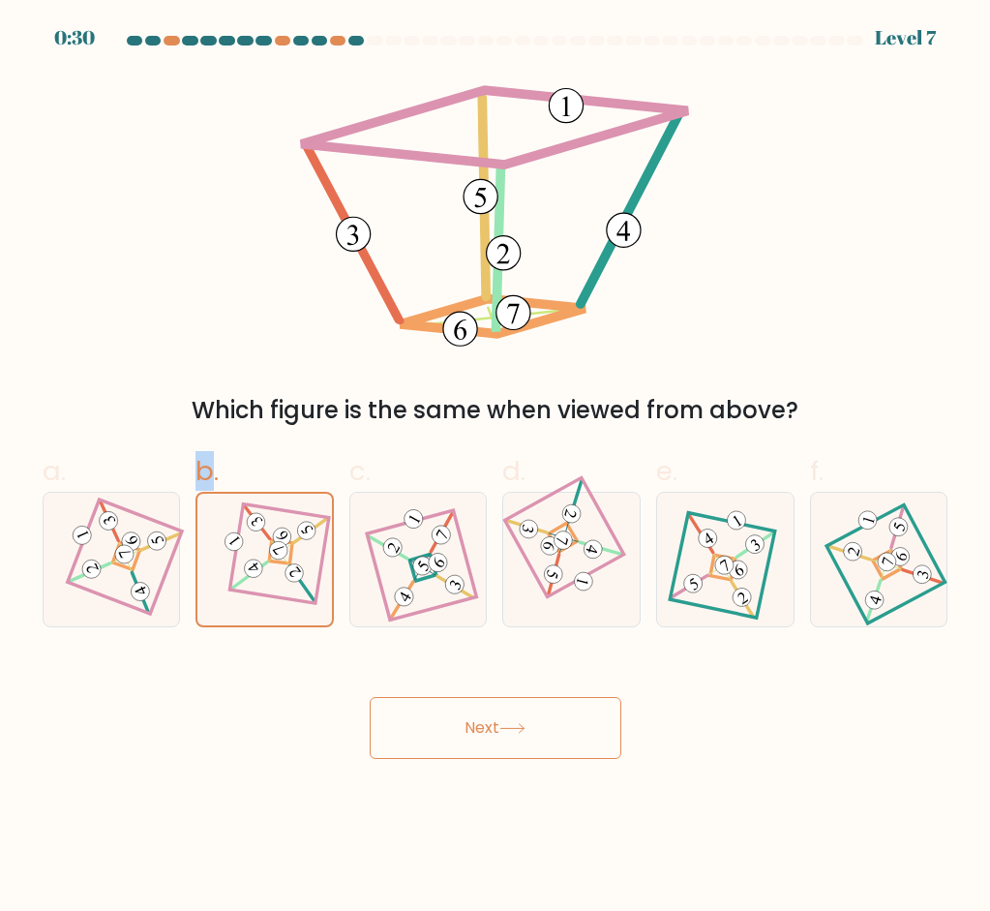
click at [200, 470] on span "b." at bounding box center [206, 471] width 23 height 38
click at [495, 468] on input "b." at bounding box center [495, 462] width 1 height 13
click at [471, 714] on button "Next" at bounding box center [496, 728] width 252 height 62
click at [218, 467] on span "b." at bounding box center [206, 471] width 23 height 38
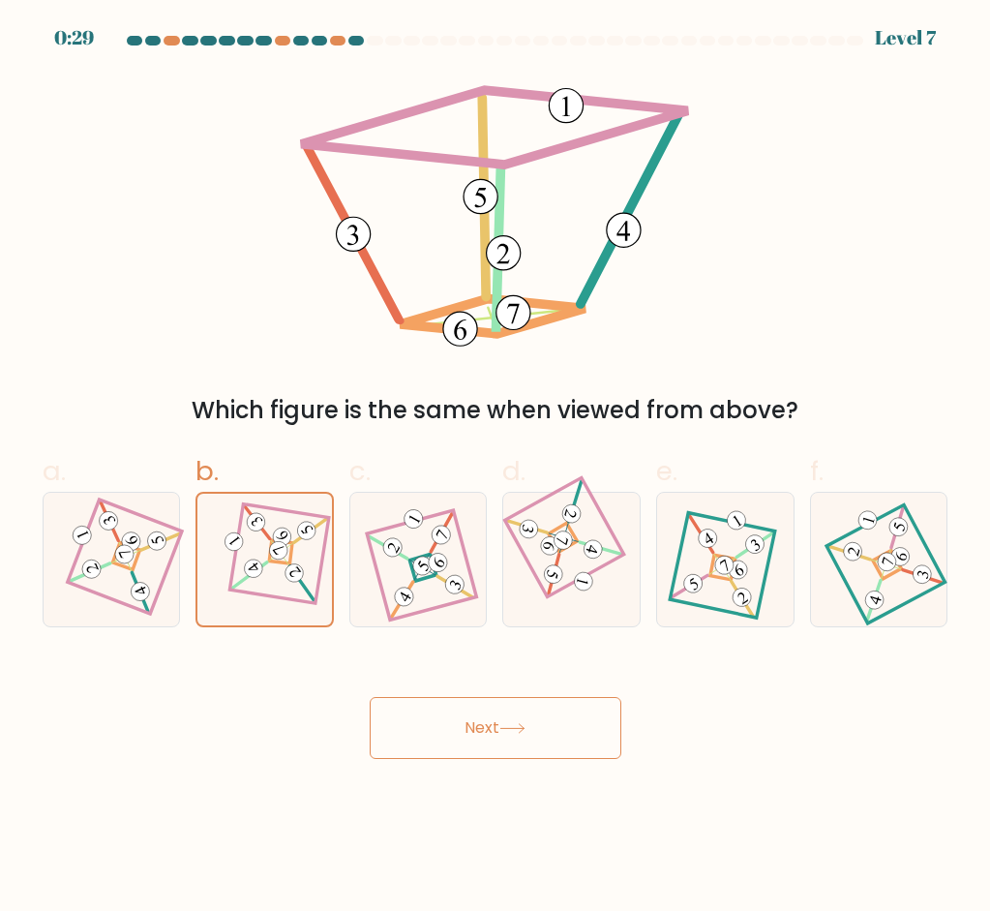
click at [495, 467] on input "b." at bounding box center [495, 462] width 1 height 13
click at [463, 791] on body "0:29 Level 7" at bounding box center [495, 455] width 990 height 911
click at [464, 736] on button "Next" at bounding box center [496, 728] width 252 height 62
click at [464, 735] on button "Next" at bounding box center [496, 728] width 252 height 62
